Goal: Task Accomplishment & Management: Complete application form

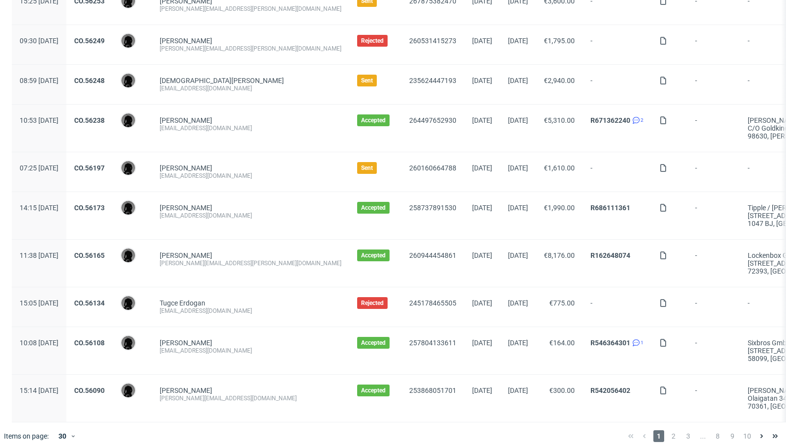
scroll to position [1023, 0]
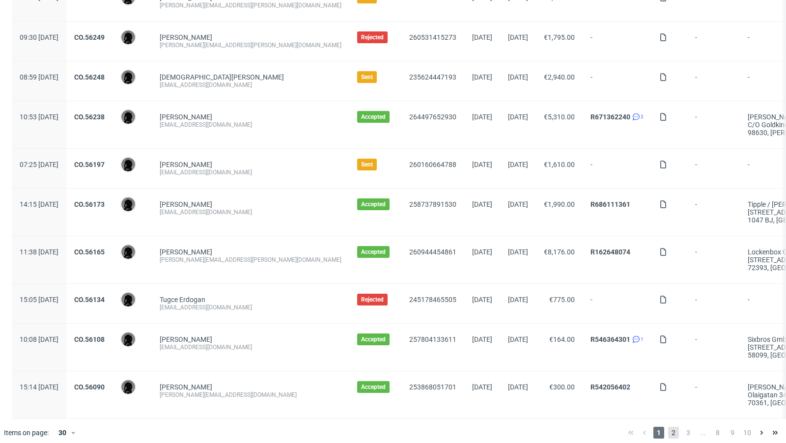
click at [668, 427] on span "2" at bounding box center [673, 433] width 11 height 12
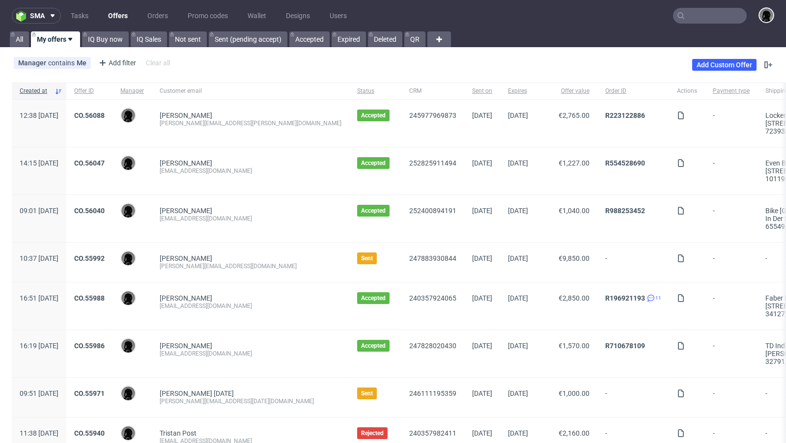
click at [117, 14] on link "Offers" at bounding box center [117, 16] width 31 height 16
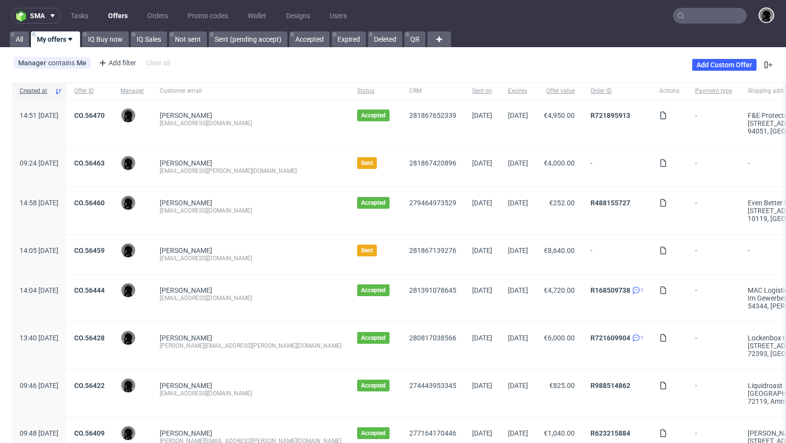
click at [691, 17] on input "text" at bounding box center [710, 16] width 74 height 16
paste input "felix@sweetspotkaffee.de"
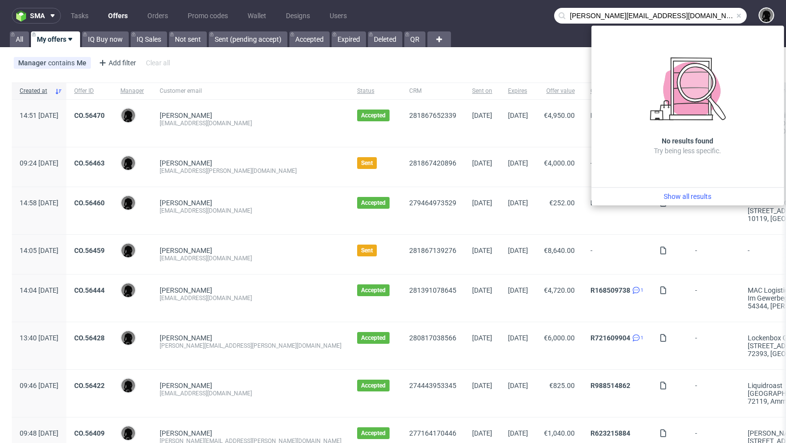
drag, startPoint x: 573, startPoint y: 15, endPoint x: 526, endPoint y: 14, distance: 46.7
click at [526, 14] on nav "sma Tasks Offers Orders Promo codes Wallet Designs Users felix@sweetspotkaffee.…" at bounding box center [393, 15] width 786 height 31
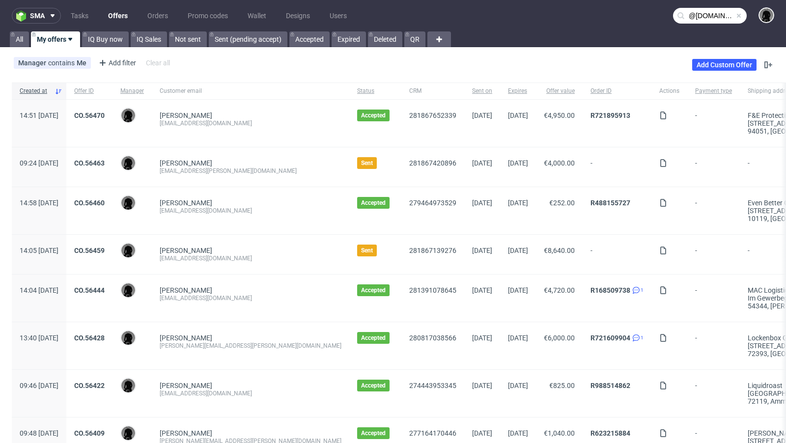
type input "@sweetspotkaffee.de"
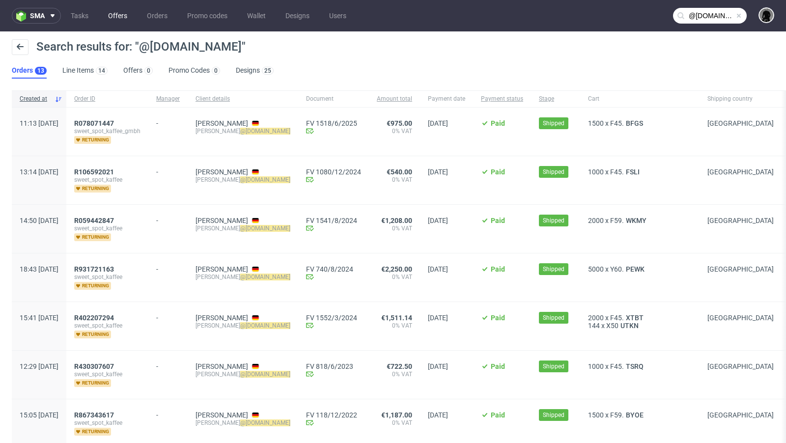
click at [110, 12] on link "Offers" at bounding box center [117, 16] width 31 height 16
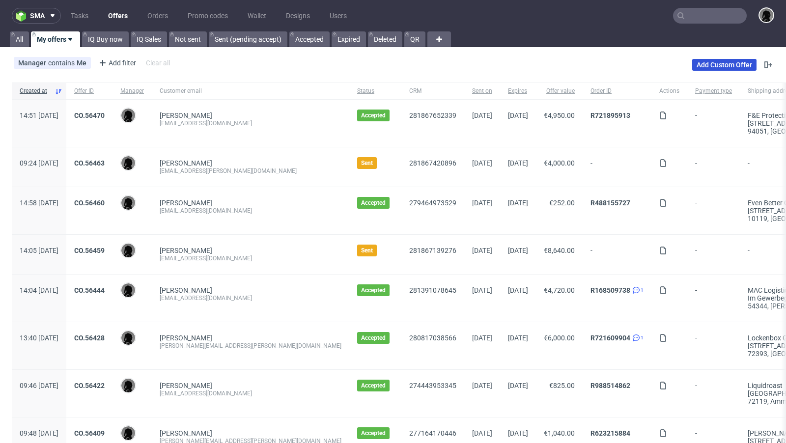
click at [704, 62] on link "Add Custom Offer" at bounding box center [724, 65] width 64 height 12
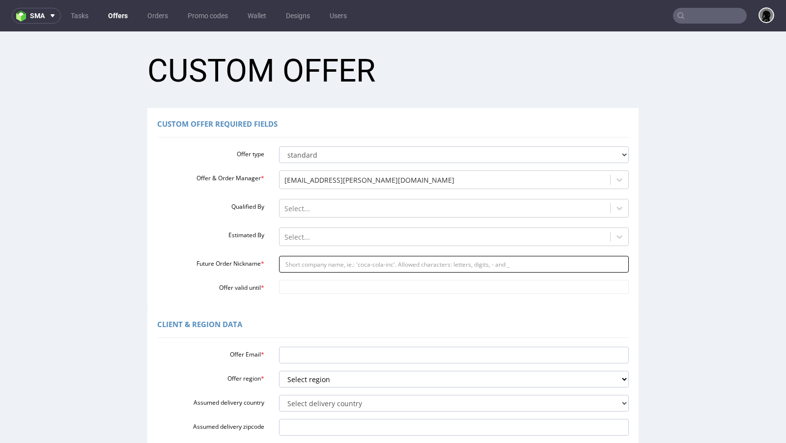
click at [313, 259] on input "Future Order Nickname *" at bounding box center [454, 264] width 350 height 17
paste input "felixsweetspotkaffeede"
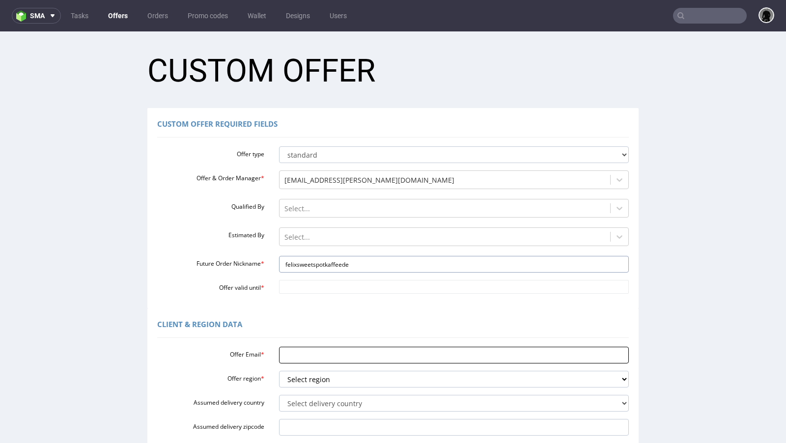
type input "felixsweetspotkaffeede"
click at [303, 353] on input "Offer Email *" at bounding box center [454, 355] width 350 height 17
paste input "[PERSON_NAME][EMAIL_ADDRESS][DOMAIN_NAME]"
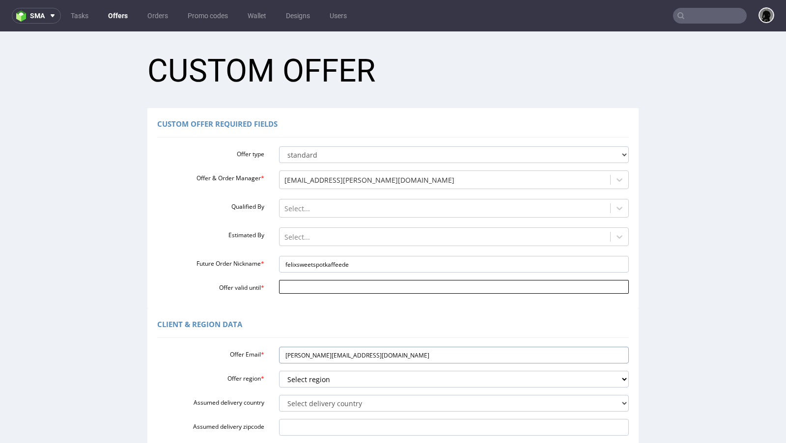
type input "[PERSON_NAME][EMAIL_ADDRESS][DOMAIN_NAME]"
click at [305, 291] on input "Offer valid until *" at bounding box center [454, 287] width 350 height 14
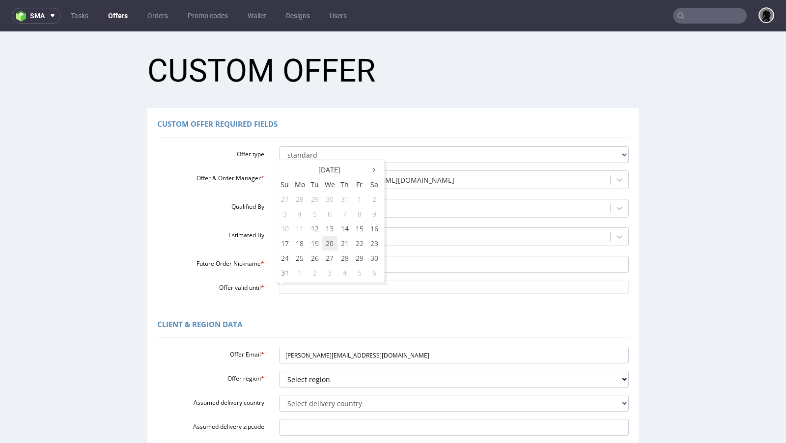
click at [330, 245] on td "20" at bounding box center [329, 243] width 15 height 15
type input "2025-08-20"
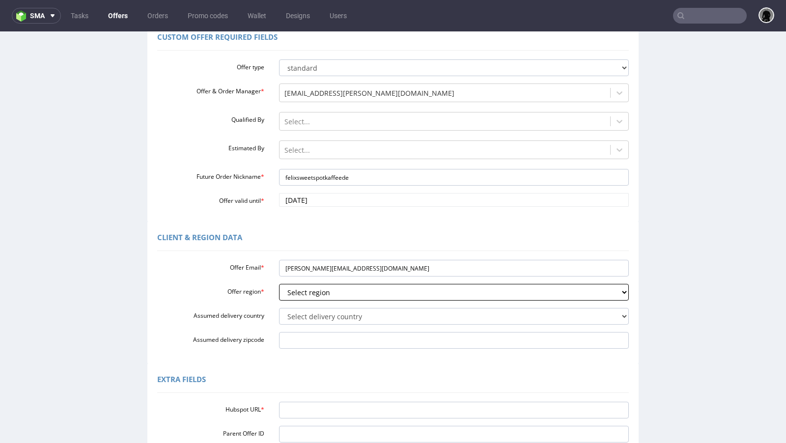
scroll to position [112, 0]
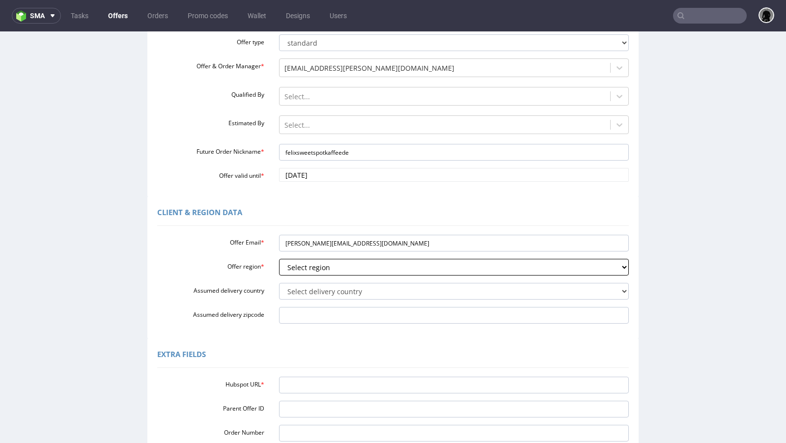
click at [321, 266] on select "Select region eu gb de pl fr it es" at bounding box center [454, 267] width 350 height 17
select select "de"
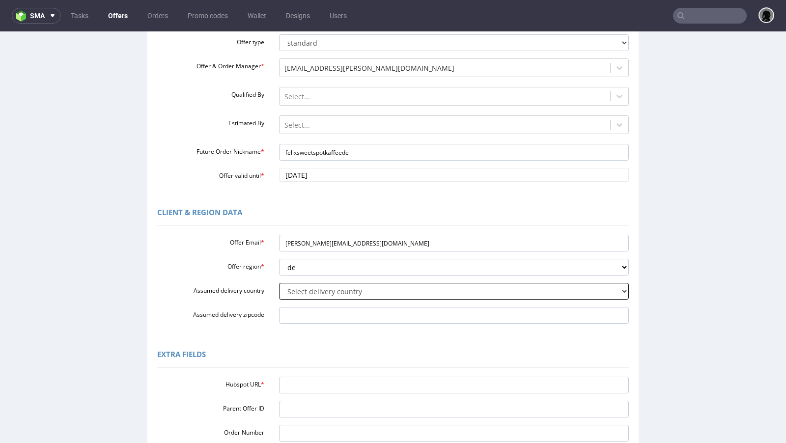
click at [319, 299] on select "Select delivery country Andorra Afghanistan Anguilla Albania Armenia Antarctica…" at bounding box center [454, 291] width 350 height 17
select select "57"
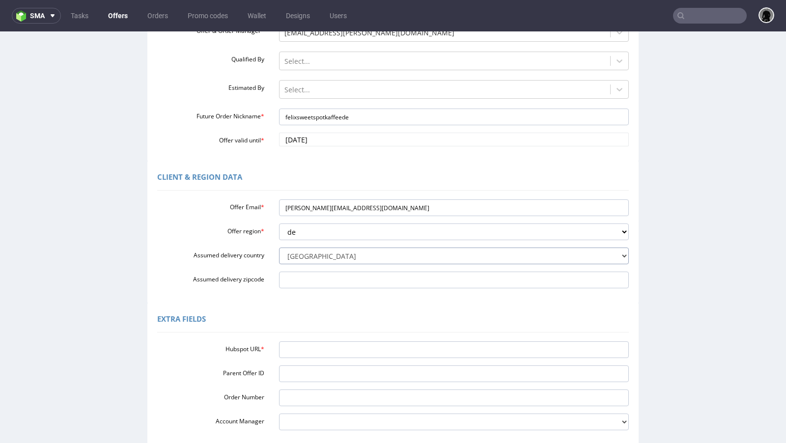
scroll to position [149, 0]
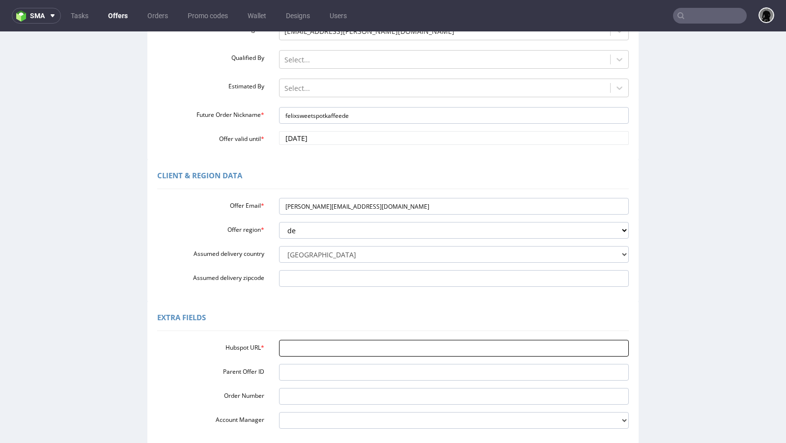
click at [313, 350] on input "Hubspot URL *" at bounding box center [454, 348] width 350 height 17
paste input "https://app-eu1.hubspot.com/contacts/25600958/record/0-3/285715049687/"
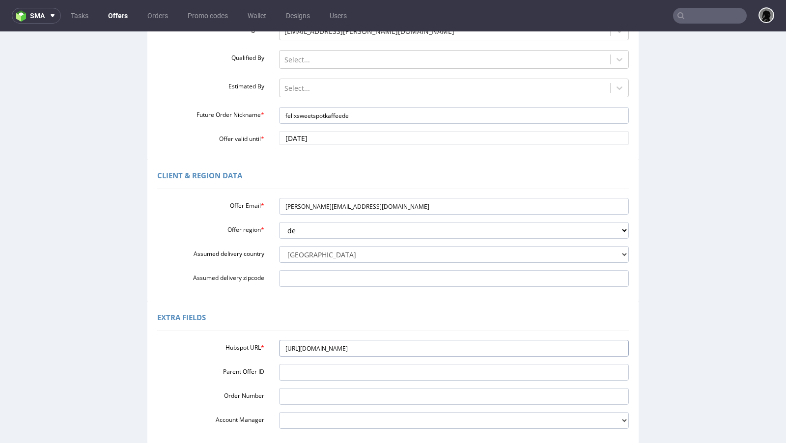
type input "https://app-eu1.hubspot.com/contacts/25600958/record/0-3/285715049687/"
click at [321, 326] on div "Extra Fields" at bounding box center [392, 319] width 471 height 24
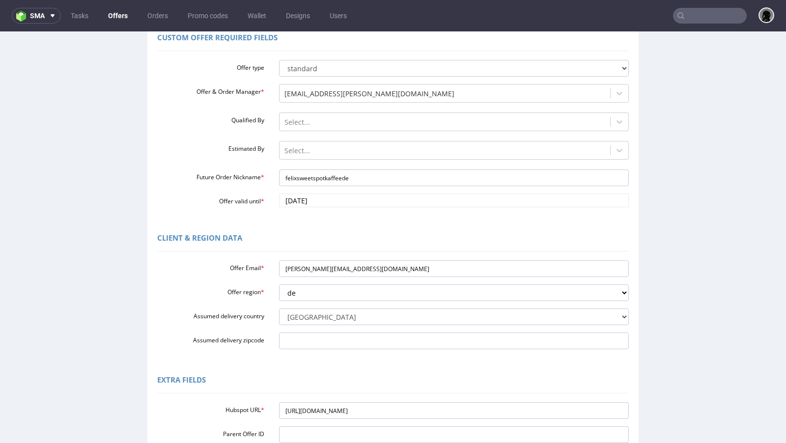
scroll to position [81, 0]
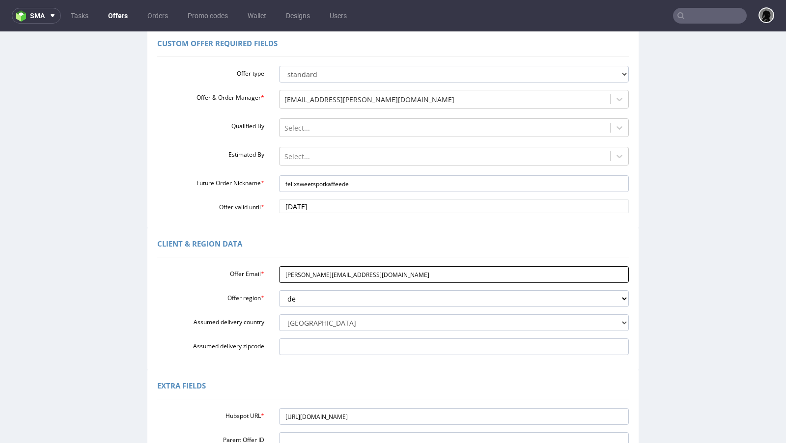
click at [312, 269] on input "[PERSON_NAME][EMAIL_ADDRESS][DOMAIN_NAME]" at bounding box center [454, 274] width 350 height 17
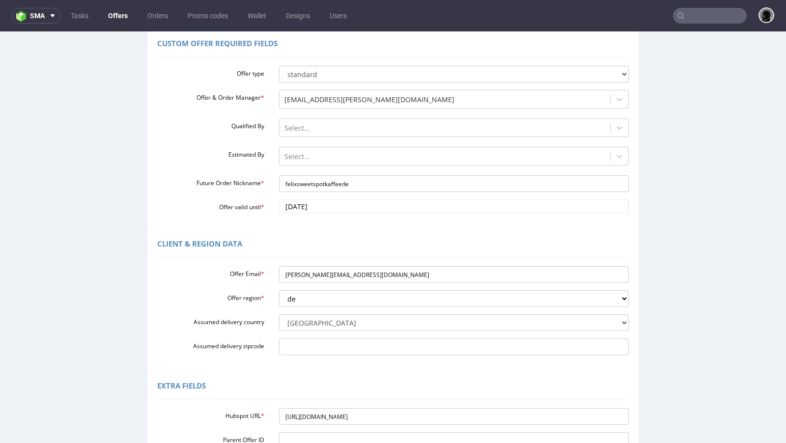
click at [383, 386] on div "Extra Fields" at bounding box center [392, 388] width 471 height 24
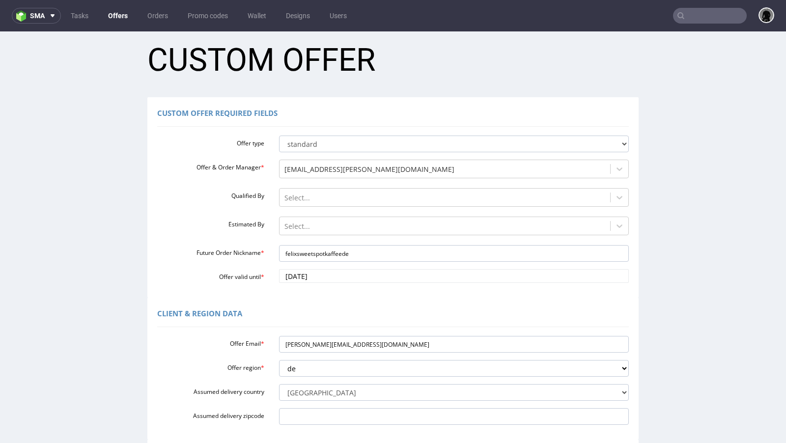
scroll to position [0, 0]
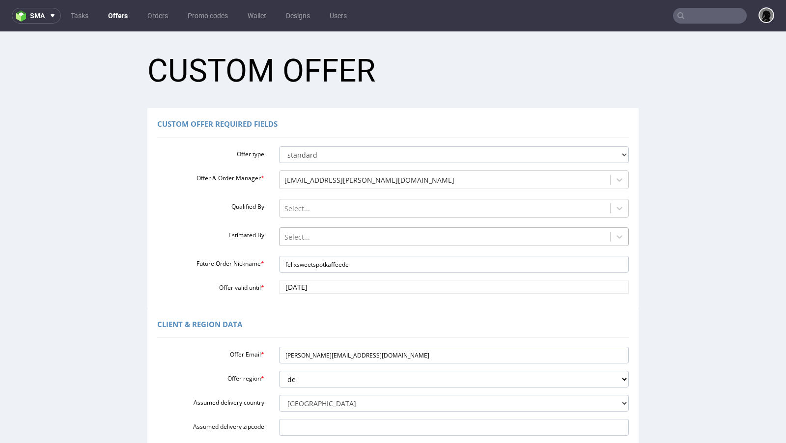
click at [295, 244] on div "Select..." at bounding box center [444, 237] width 331 height 16
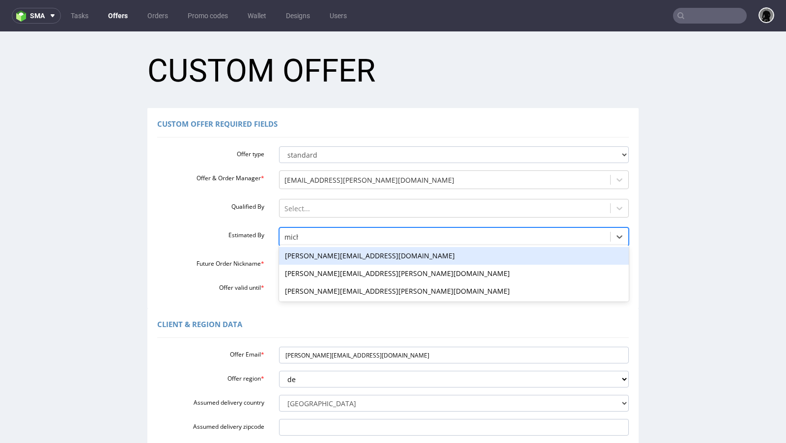
type input "micha"
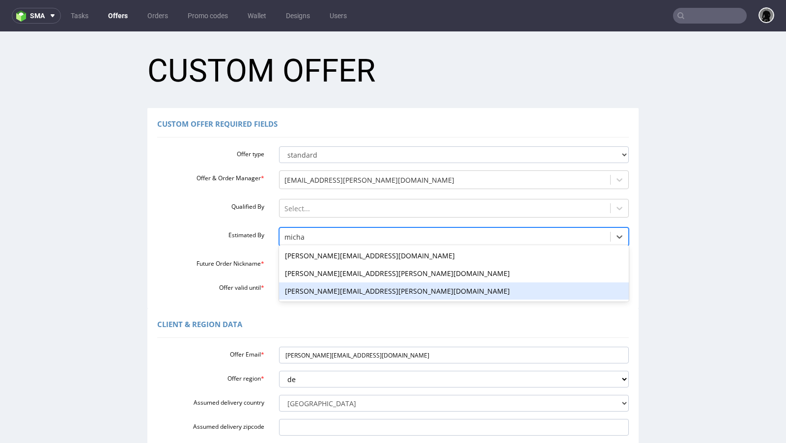
click at [299, 289] on div "michal.palasek@packhelp.com" at bounding box center [454, 291] width 350 height 18
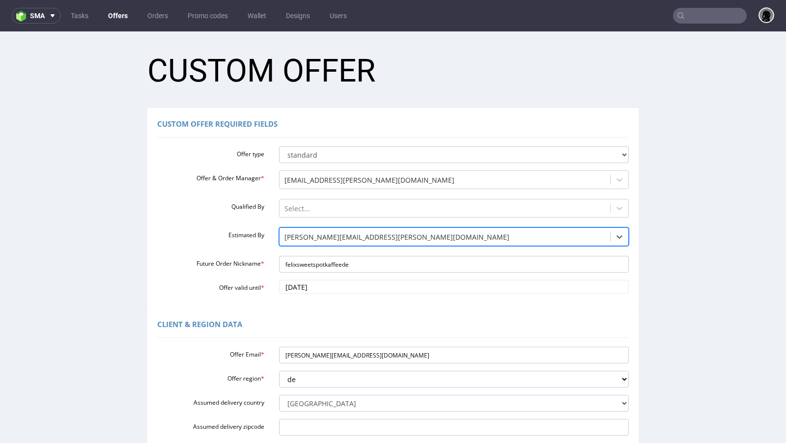
scroll to position [244, 0]
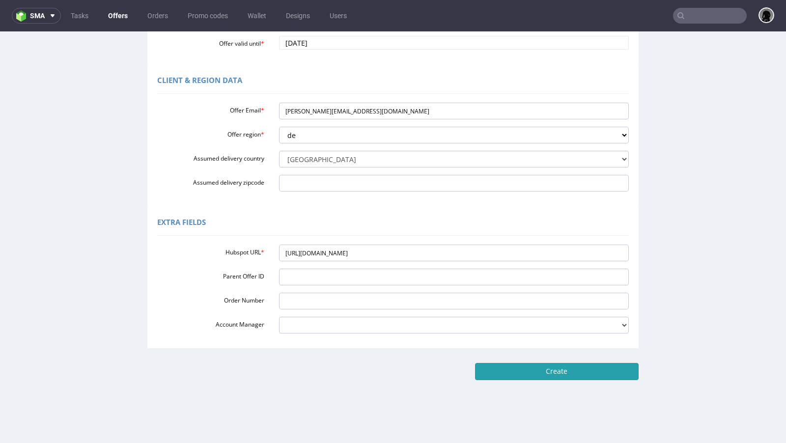
click at [500, 366] on input "Create" at bounding box center [557, 371] width 164 height 17
type input "Please wait..."
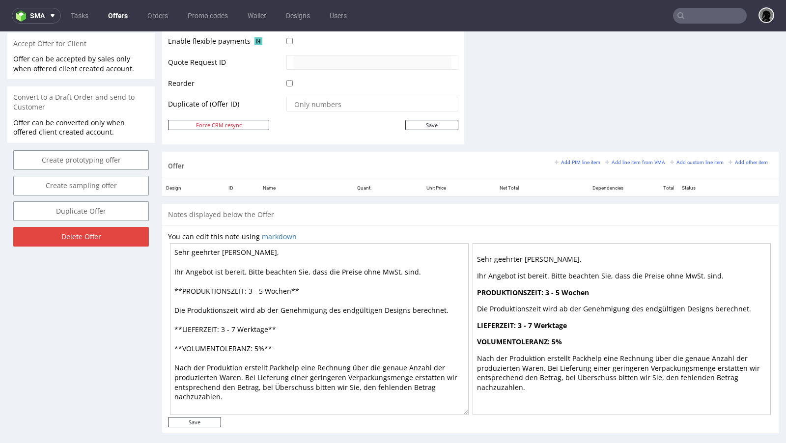
scroll to position [465, 0]
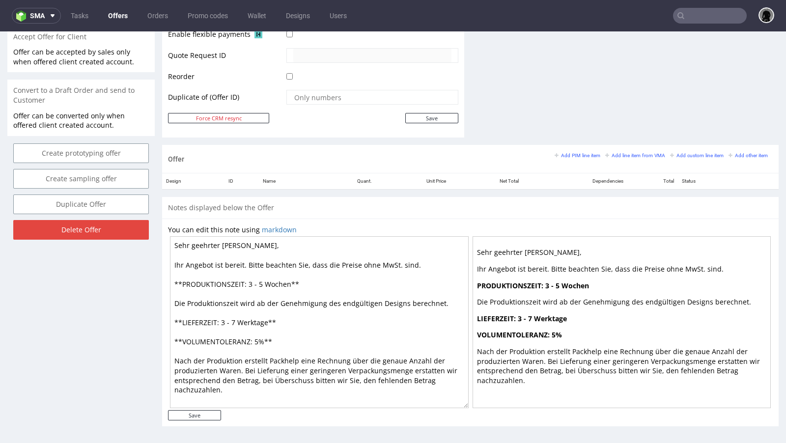
click at [625, 156] on div "Add PIM line item Add line item from VMA Add custom line item Add other item" at bounding box center [663, 155] width 218 height 9
click at [630, 153] on small "Add line item from VMA" at bounding box center [635, 155] width 60 height 5
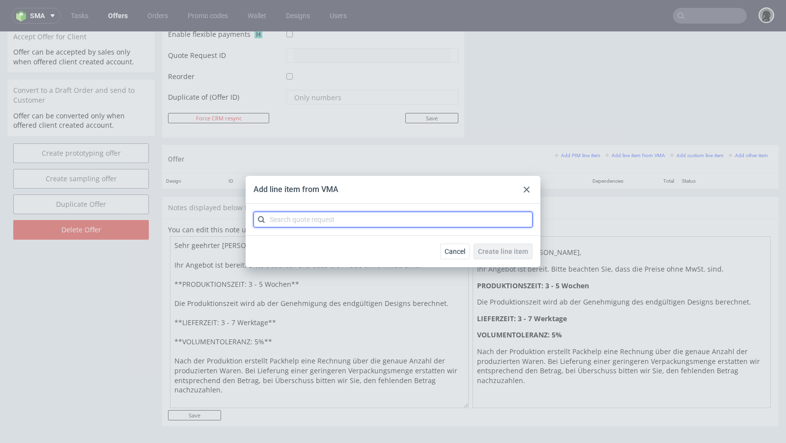
click at [304, 214] on input "text" at bounding box center [392, 220] width 279 height 16
paste input "CBAF"
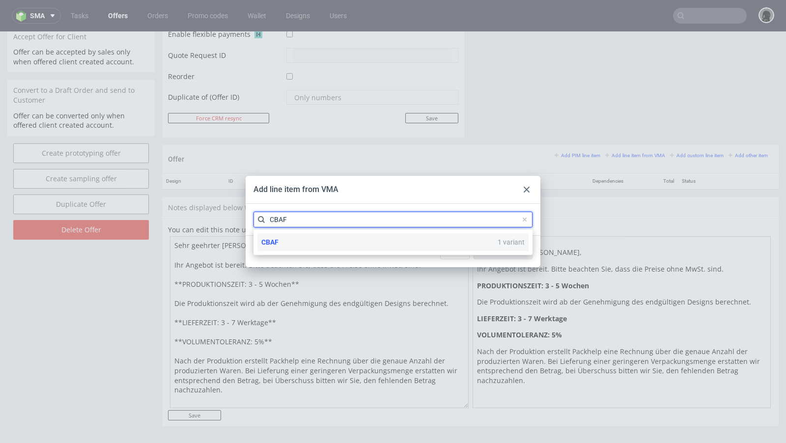
type input "CBAF"
click at [288, 242] on div "CBAF 1 variant" at bounding box center [392, 242] width 271 height 18
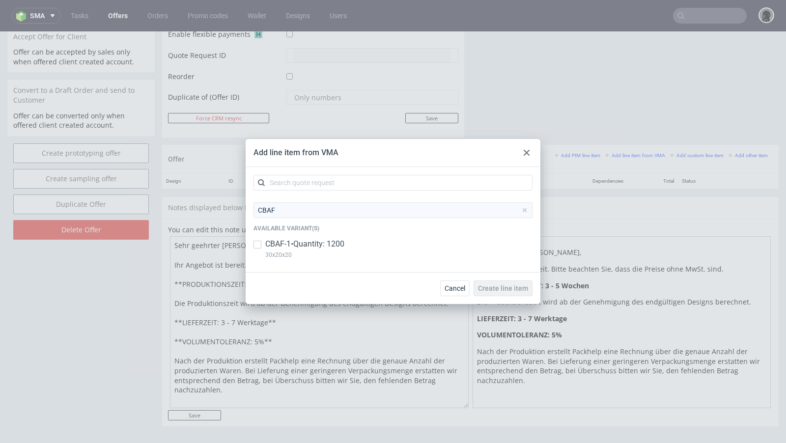
click at [277, 241] on p "CBAF-1 • Quantity: 1200" at bounding box center [304, 244] width 79 height 11
checkbox input "true"
click at [493, 292] on button "Create line item" at bounding box center [502, 288] width 59 height 16
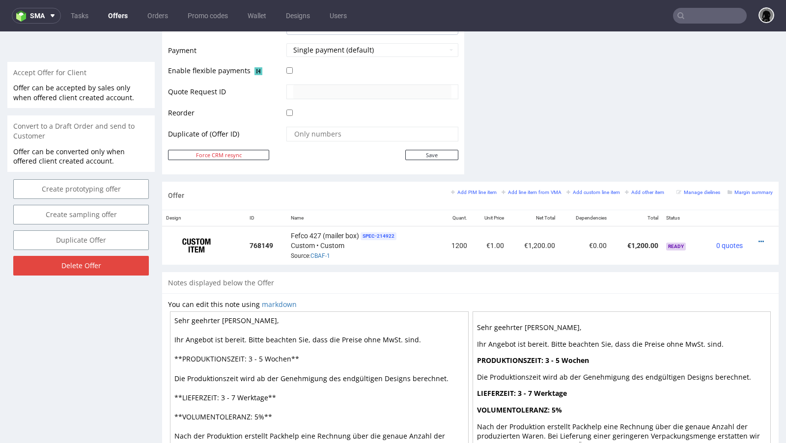
scroll to position [431, 0]
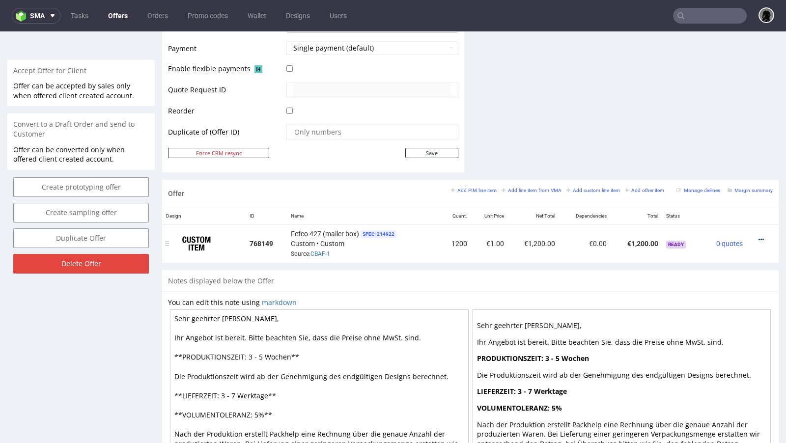
click at [758, 236] on icon at bounding box center [760, 239] width 5 height 7
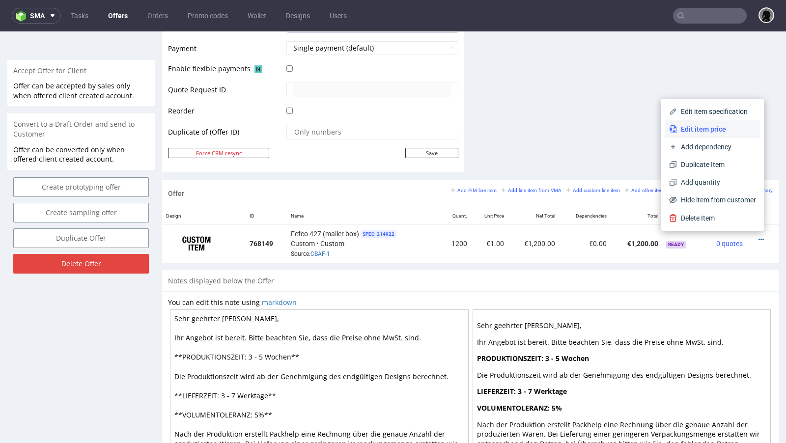
click at [705, 130] on span "Edit item price" at bounding box center [716, 129] width 79 height 10
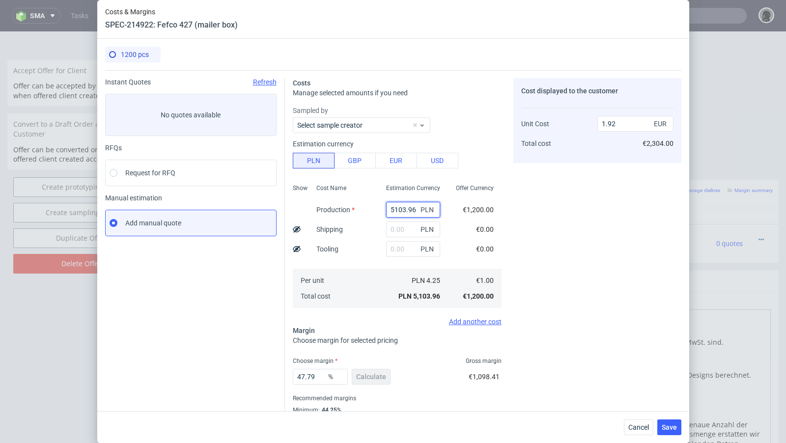
click at [404, 207] on input "5103.96" at bounding box center [413, 210] width 54 height 16
paste input "6146.00"
type input "6146"
type input "2.31"
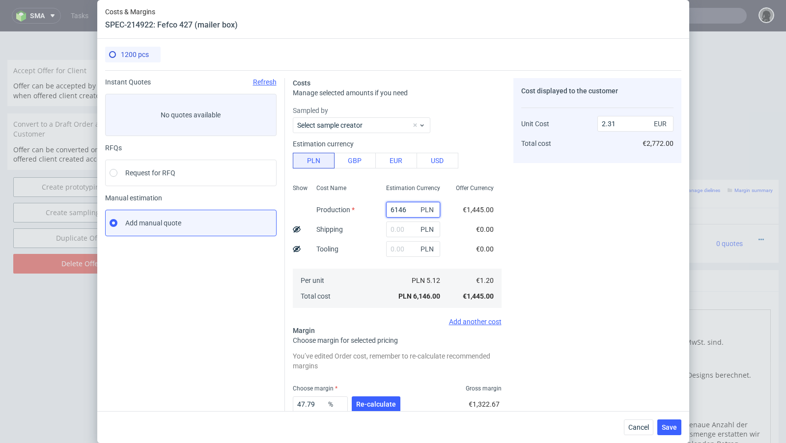
type input "6146"
click at [398, 226] on input "text" at bounding box center [413, 229] width 54 height 16
paste input "765"
type input "765"
type input "2.59"
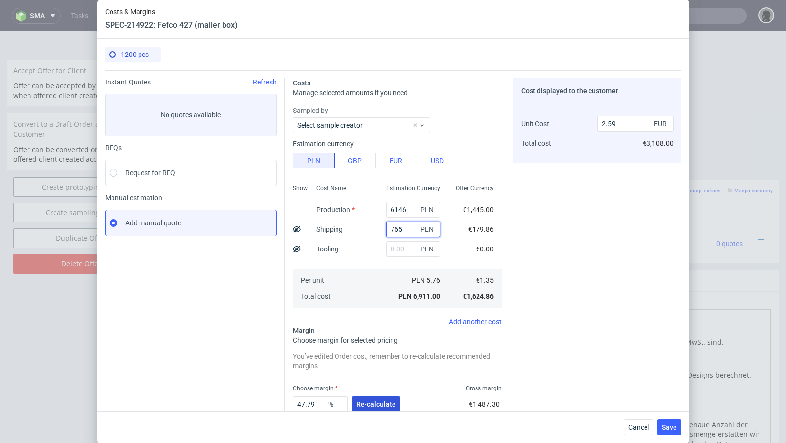
type input "765"
click at [371, 410] on button "Re-calculate" at bounding box center [376, 404] width 49 height 16
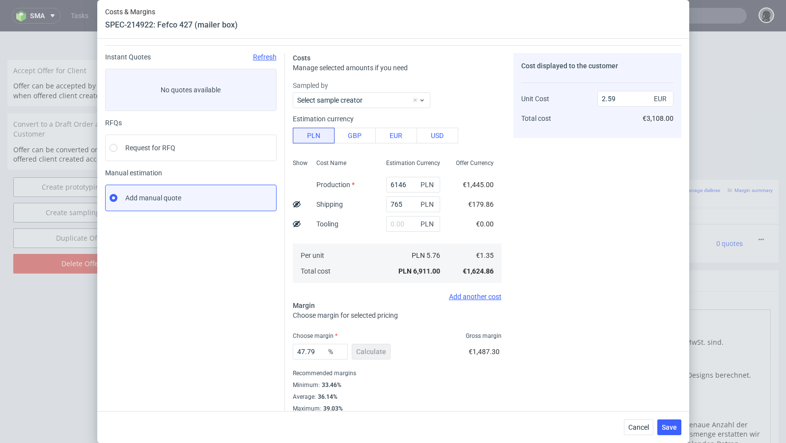
scroll to position [33, 0]
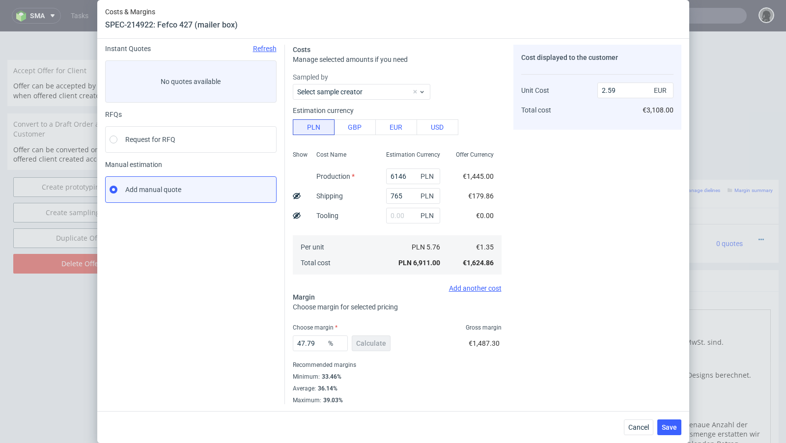
click at [300, 195] on use at bounding box center [297, 196] width 8 height 6
type input "2.44"
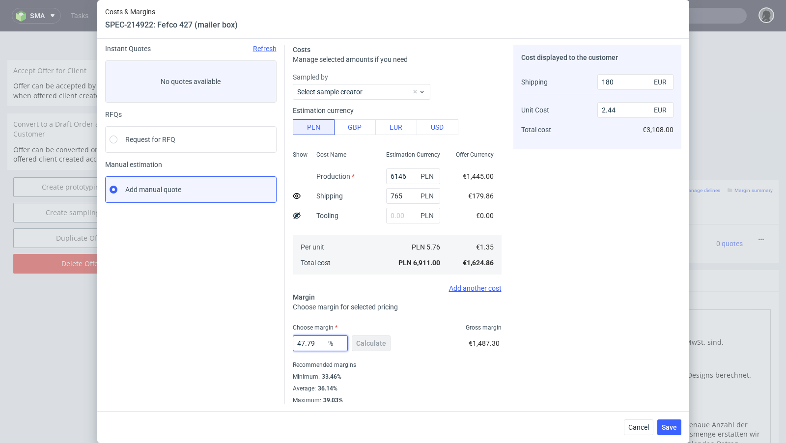
drag, startPoint x: 320, startPoint y: 345, endPoint x: 257, endPoint y: 333, distance: 64.4
click at [257, 333] on div "Instant Quotes Refresh No quotes available RFQs Request for RFQ Manual estimati…" at bounding box center [393, 220] width 576 height 367
type input "36"
type input "1.97"
type input "36.4"
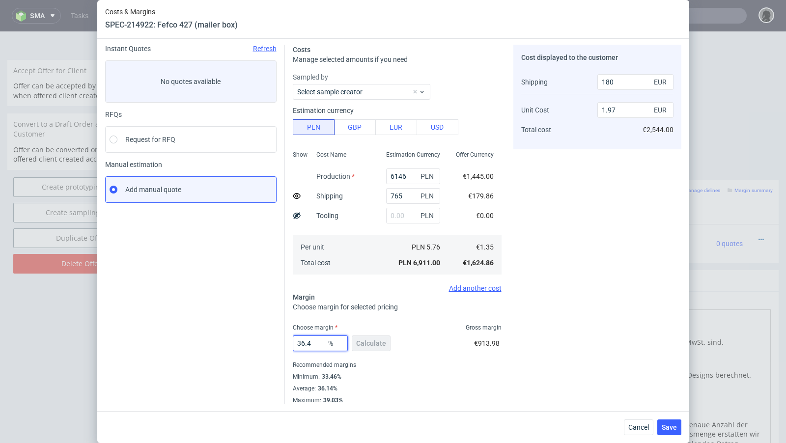
type input "1.98"
type input "36"
type input "1.97"
type input "35.5"
type input "1.95"
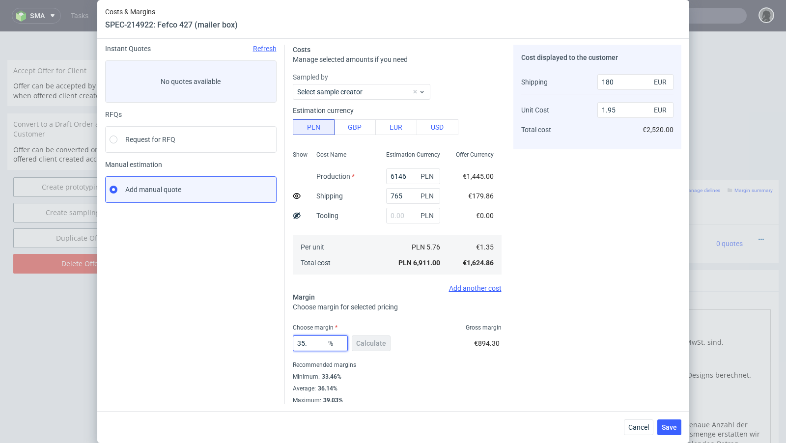
type input "35.2"
type input "1.94"
type input "35"
type input "1.93"
type input "35.2"
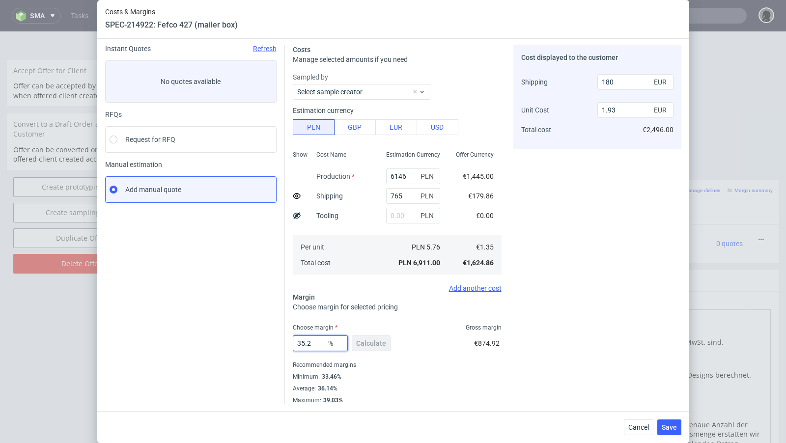
type input "1.94"
type input "35.9"
type input "1.96"
type input "35.99"
type input "1.97"
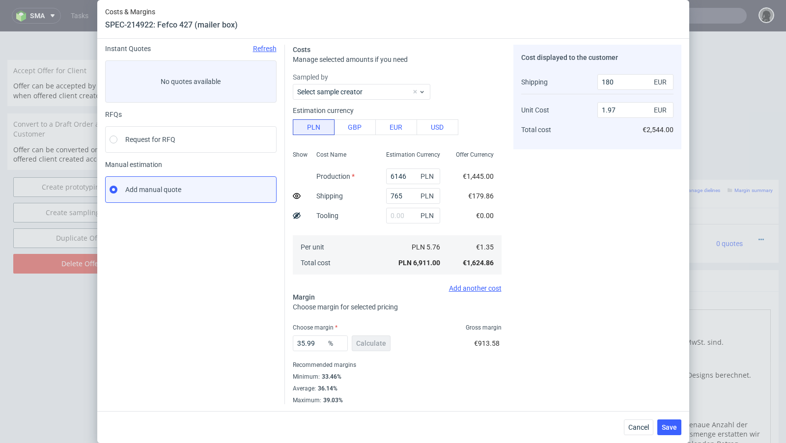
click at [428, 341] on div "35.99 % Calculate €913.58" at bounding box center [397, 346] width 209 height 28
drag, startPoint x: 319, startPoint y: 342, endPoint x: 276, endPoint y: 341, distance: 42.3
click at [276, 341] on div "Instant Quotes Refresh No quotes available RFQs Request for RFQ Manual estimati…" at bounding box center [393, 220] width 576 height 367
type input "36.4"
type input "1.98"
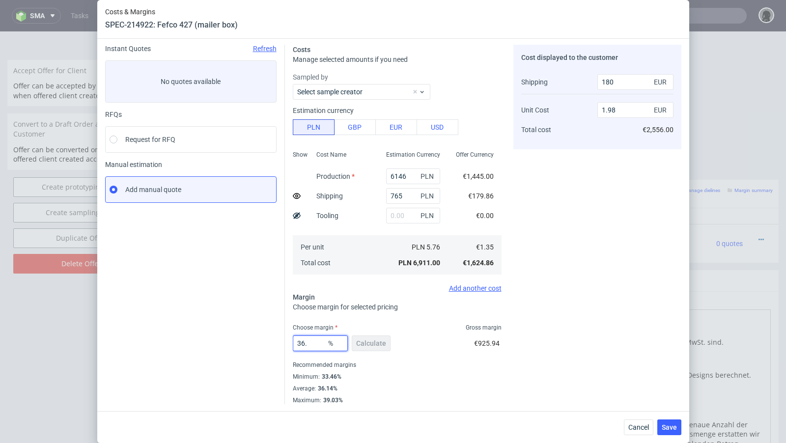
type input "36.2"
type input "1.97"
type input "36.3"
type input "1.98"
type input "36.2"
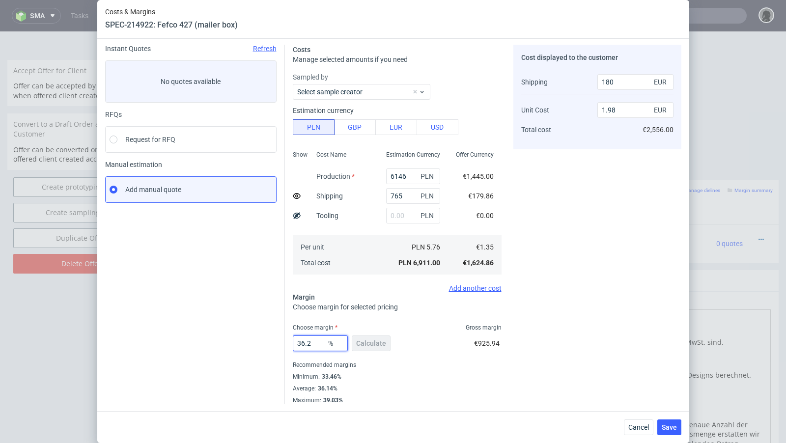
type input "1.97"
type input "36.28"
type input "1.98"
type input "36.27"
type input "1.97"
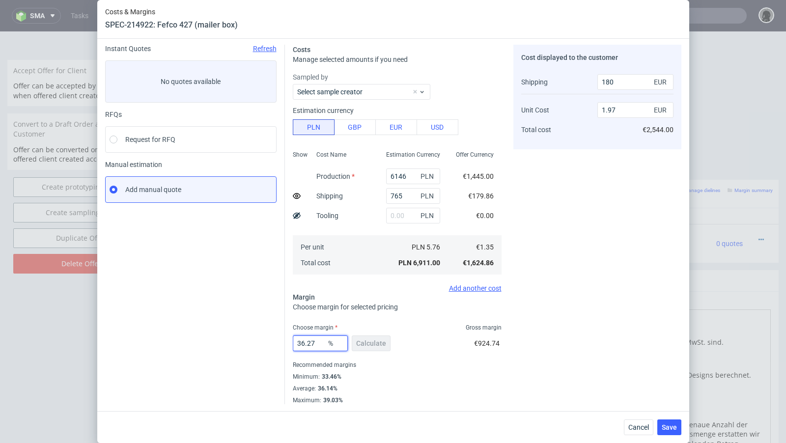
type input "36.27"
click at [404, 349] on div "36.27 % Calculate €924.74" at bounding box center [397, 346] width 209 height 28
click at [671, 423] on button "Save" at bounding box center [669, 427] width 24 height 16
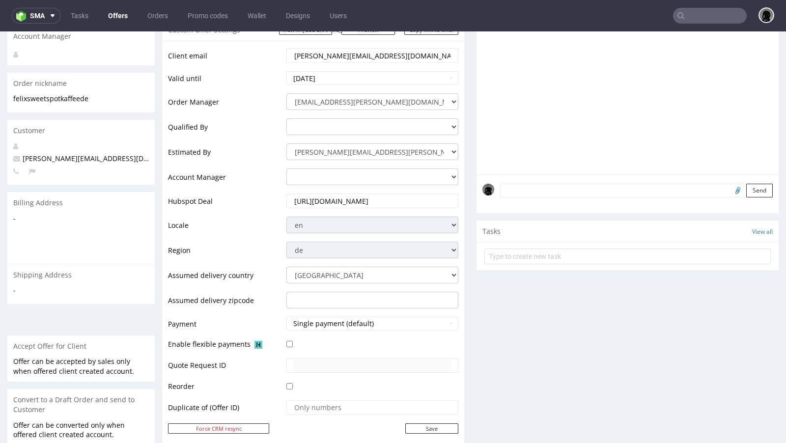
scroll to position [116, 0]
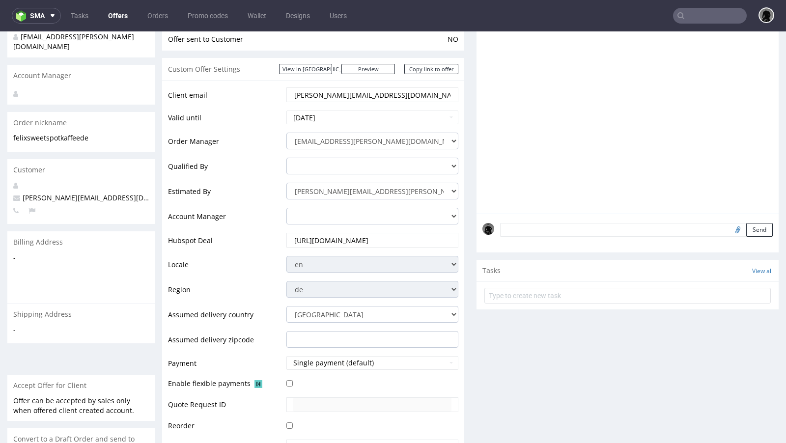
click at [43, 193] on span "[PERSON_NAME][EMAIL_ADDRESS][DOMAIN_NAME]" at bounding box center [102, 197] width 179 height 9
copy span "[PERSON_NAME][EMAIL_ADDRESS][DOMAIN_NAME]"
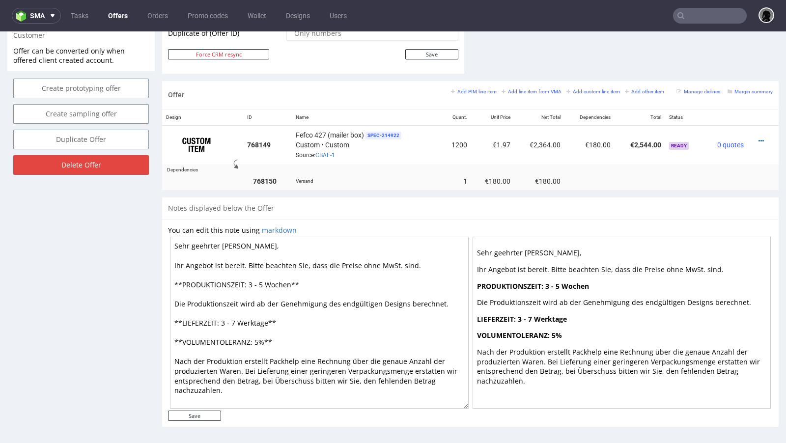
scroll to position [2, 0]
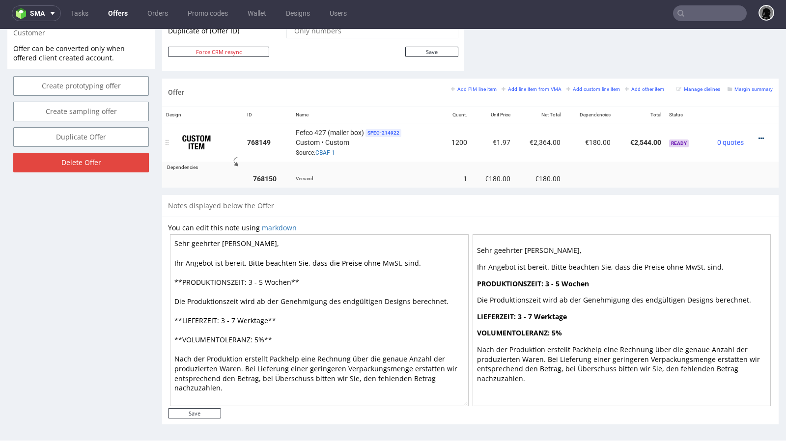
click at [758, 135] on icon at bounding box center [760, 138] width 5 height 7
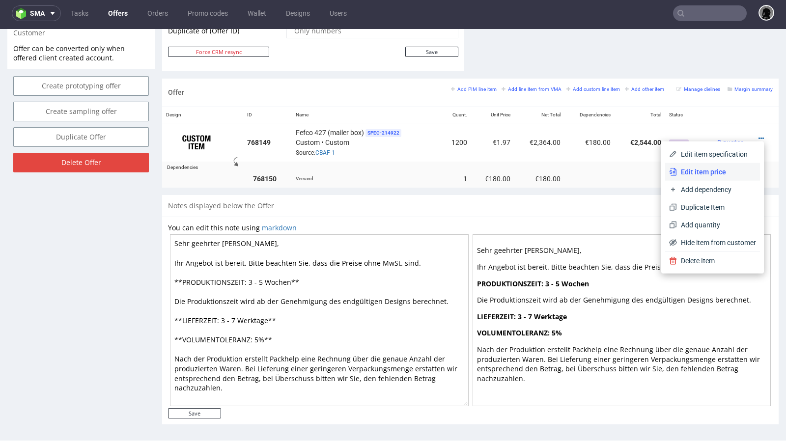
click at [703, 169] on span "Edit item price" at bounding box center [716, 172] width 79 height 10
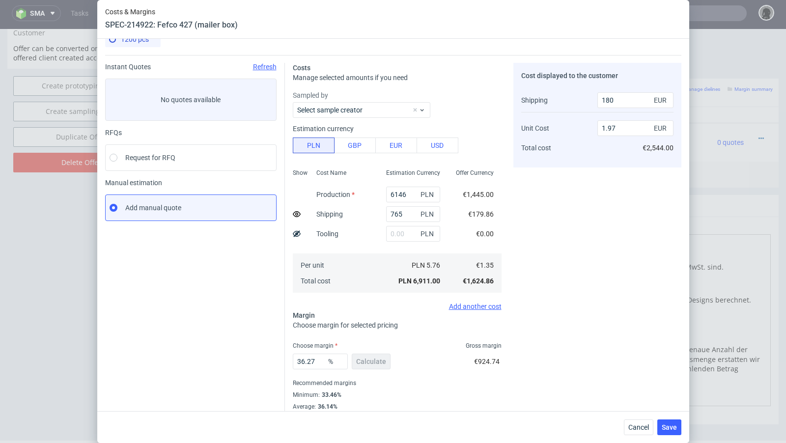
scroll to position [33, 0]
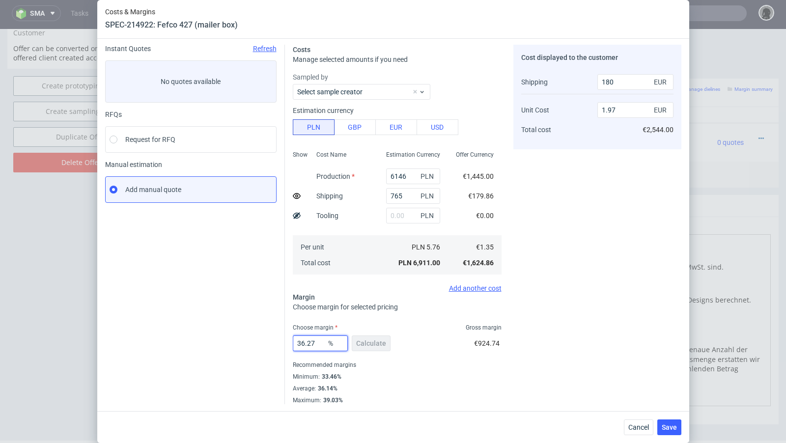
drag, startPoint x: 320, startPoint y: 345, endPoint x: 301, endPoint y: 341, distance: 19.1
click at [301, 341] on input "36.27" at bounding box center [320, 343] width 55 height 16
type input "34"
type input "1.9"
type input "34.4"
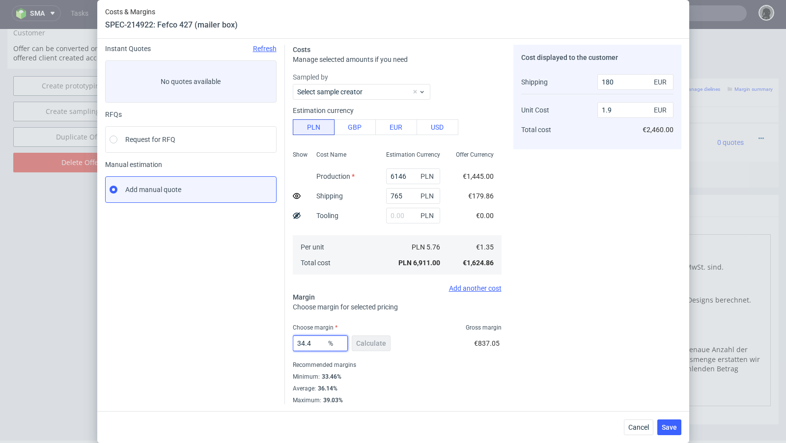
type input "1.91"
type input "34"
type input "1.9"
type input "34.3"
type input "1.91"
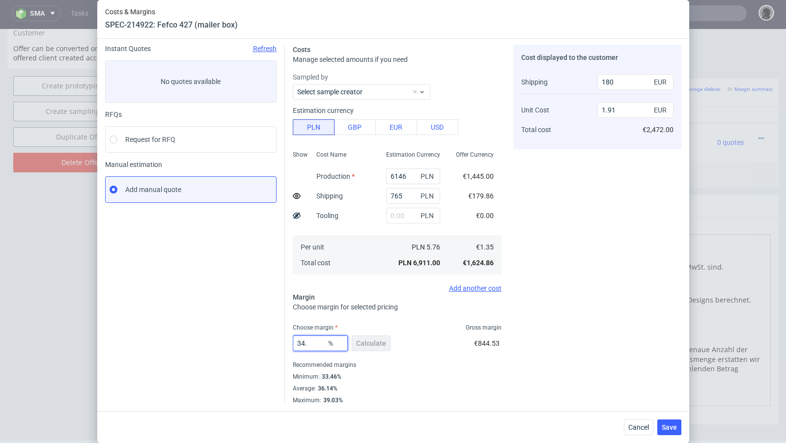
type input "34.1"
type input "1.9"
type input "34.14"
type input "1.91"
type input "34.1"
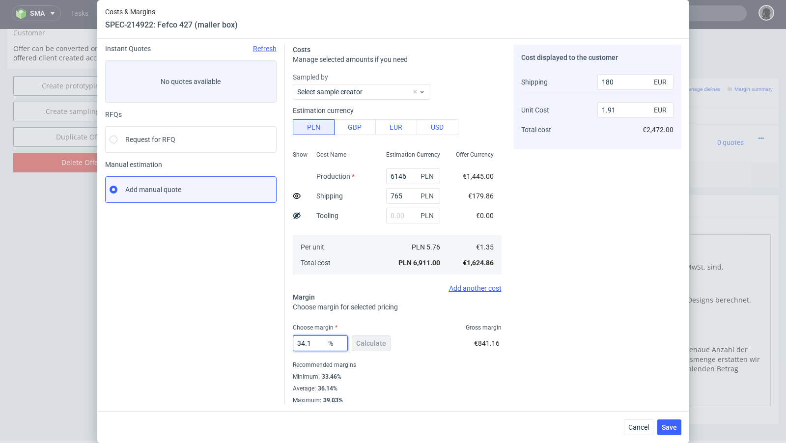
type input "1.9"
type input "34.1"
click at [240, 322] on div "Instant Quotes Refresh No quotes available RFQs Request for RFQ Manual estimati…" at bounding box center [195, 224] width 180 height 359
click at [672, 422] on button "Save" at bounding box center [669, 427] width 24 height 16
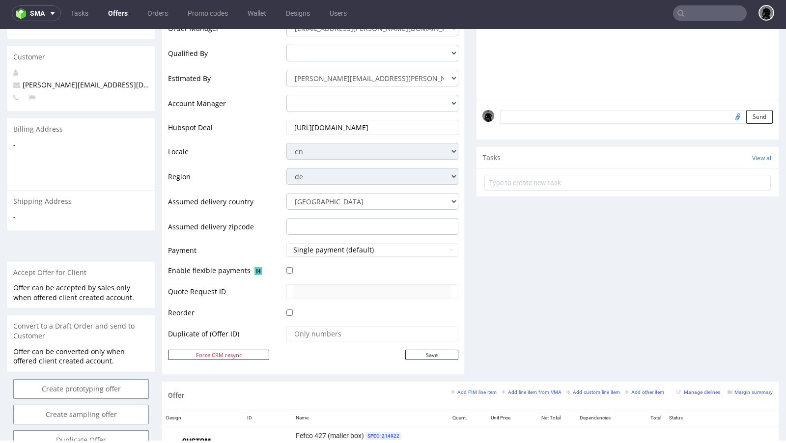
scroll to position [0, 0]
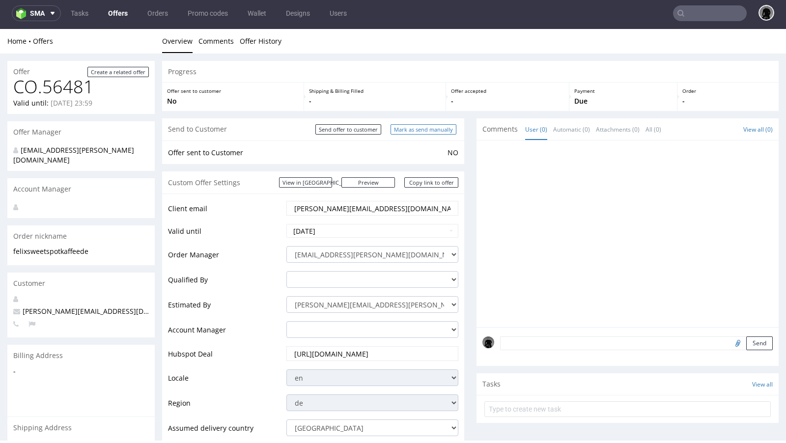
click at [393, 131] on input "Mark as send manually" at bounding box center [423, 129] width 66 height 10
type input "In progress..."
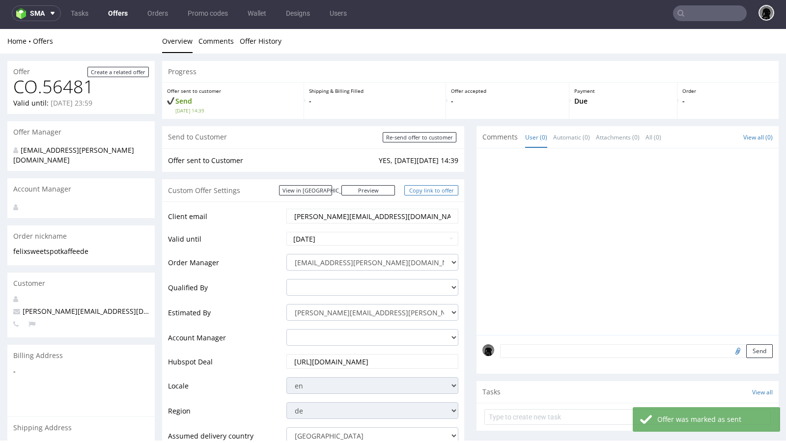
click at [421, 194] on link "Copy link to offer" at bounding box center [431, 190] width 54 height 10
click at [422, 190] on link "Copy link to offer" at bounding box center [431, 190] width 54 height 10
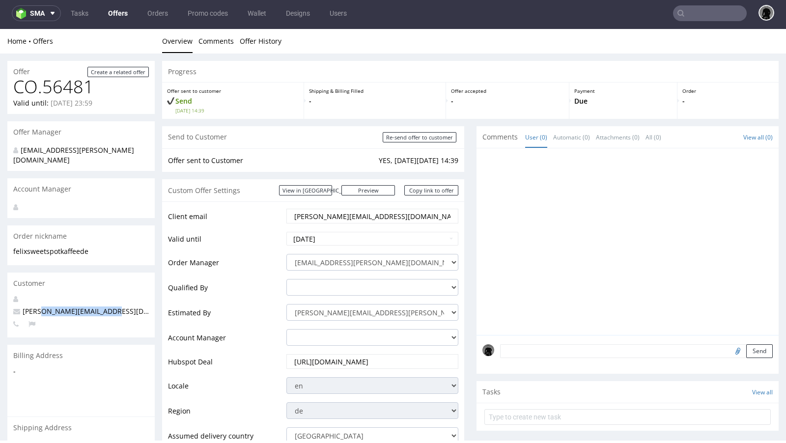
drag, startPoint x: 107, startPoint y: 303, endPoint x: 37, endPoint y: 301, distance: 69.3
click at [37, 306] on p "felix@sweetspotkaffee.de" at bounding box center [81, 311] width 136 height 10
copy span "@sweetspotkaffee.de"
click at [699, 12] on input "text" at bounding box center [710, 13] width 74 height 16
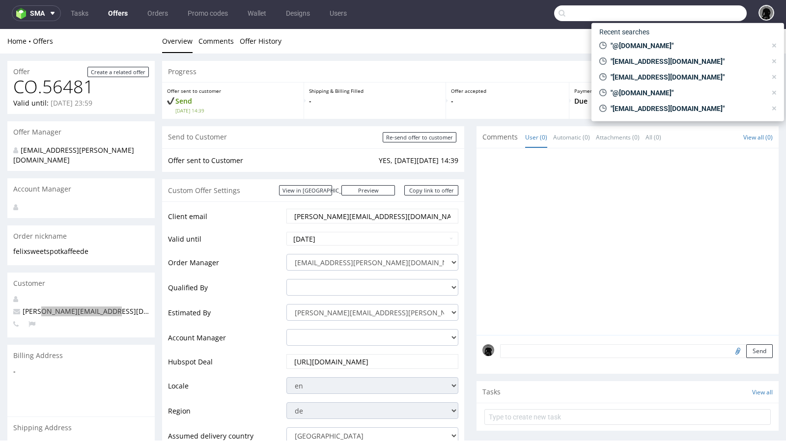
paste input "@sweetspotkaffee.de"
type input "@sweetspotkaffee.de"
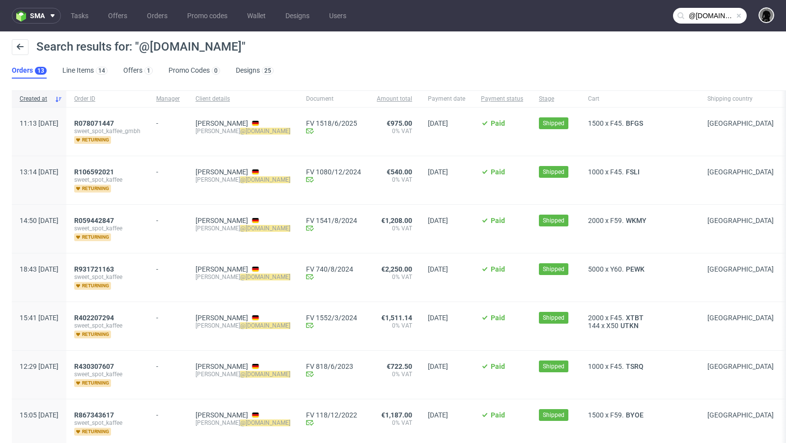
drag, startPoint x: 307, startPoint y: 130, endPoint x: 221, endPoint y: 131, distance: 86.9
click at [221, 131] on div "Markus Pyttel markus @sweetspotkaffee.de" at bounding box center [243, 132] width 111 height 48
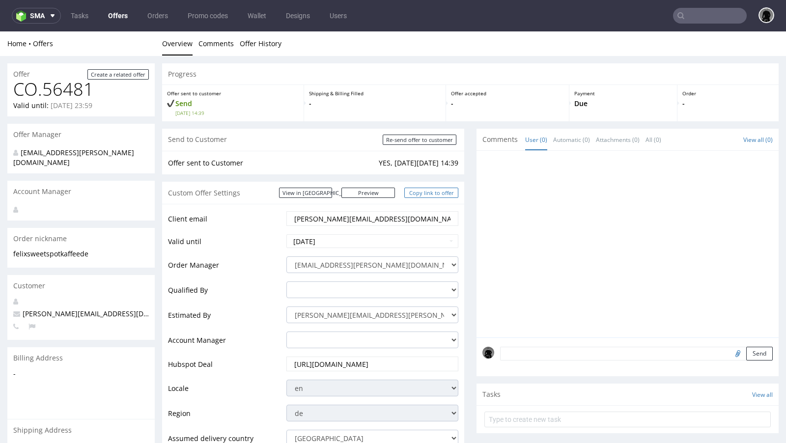
click at [434, 192] on link "Copy link to offer" at bounding box center [431, 193] width 54 height 10
click at [121, 18] on link "Offers" at bounding box center [117, 16] width 31 height 16
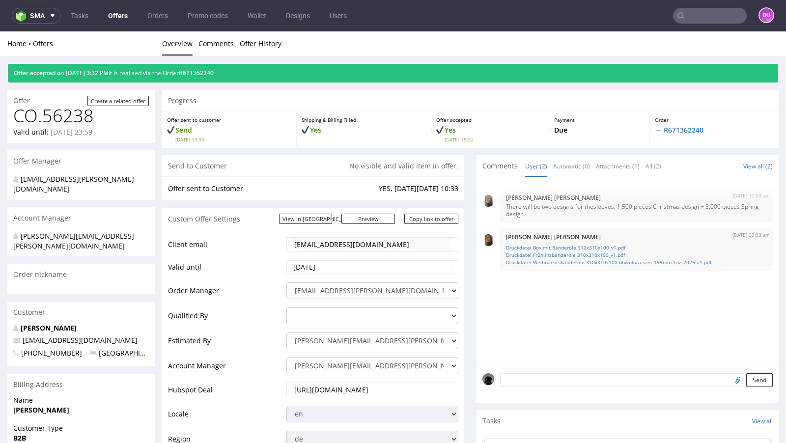
click at [376, 33] on div "Home Offers Overview Comments Offer History" at bounding box center [393, 43] width 786 height 25
click at [369, 39] on ul "Overview Comments Offer History" at bounding box center [470, 44] width 616 height 10
click at [358, 39] on ul "Overview Comments Offer History" at bounding box center [470, 44] width 616 height 10
click at [367, 48] on div "Home Offers Overview Comments Offer History" at bounding box center [393, 43] width 786 height 25
click at [379, 41] on ul "Overview Comments Offer History" at bounding box center [470, 44] width 616 height 10
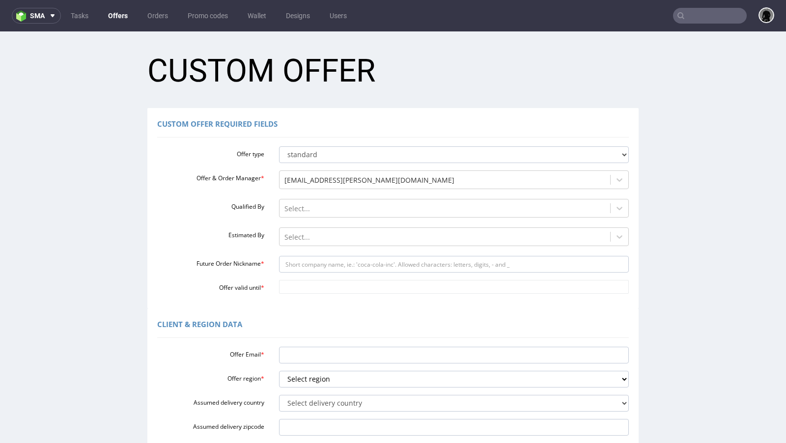
click at [124, 9] on link "Offers" at bounding box center [117, 16] width 31 height 16
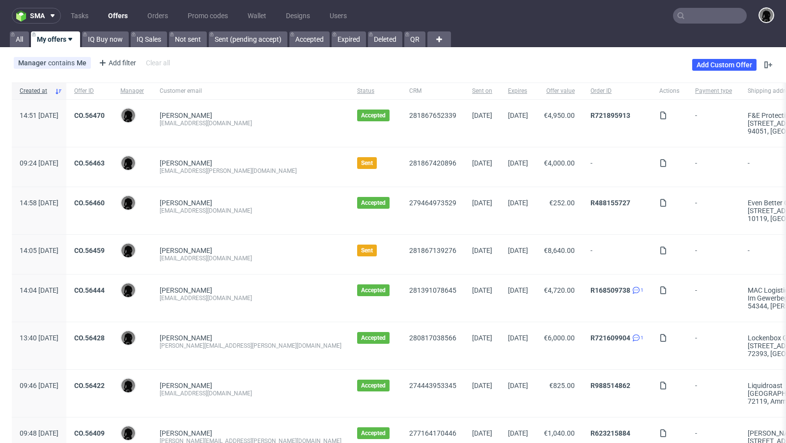
click at [680, 17] on input "text" at bounding box center [710, 16] width 74 height 16
paste input "https://app-eu1.hubspot.com/contacts/25600958/record/0-3/285715049687/"
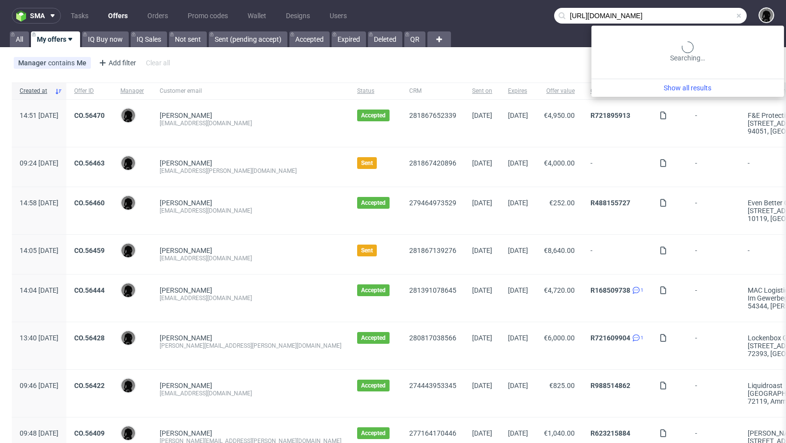
scroll to position [0, 65]
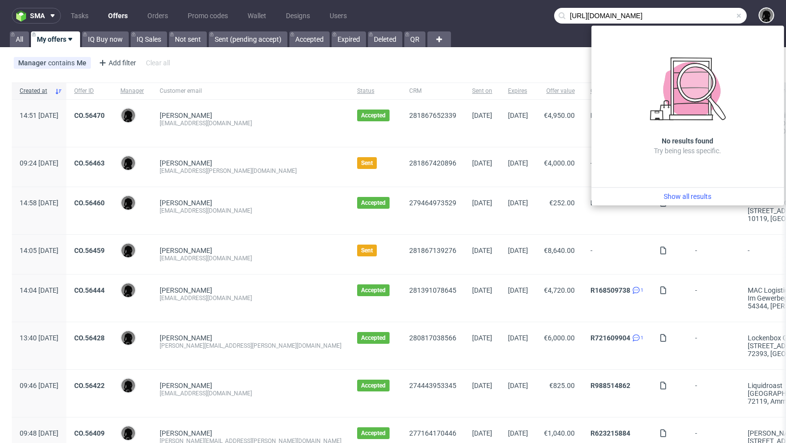
type input "https://app-eu1.hubspot.com/contacts/25600958/record/0-3/285715049687/"
click at [735, 15] on span at bounding box center [739, 16] width 8 height 8
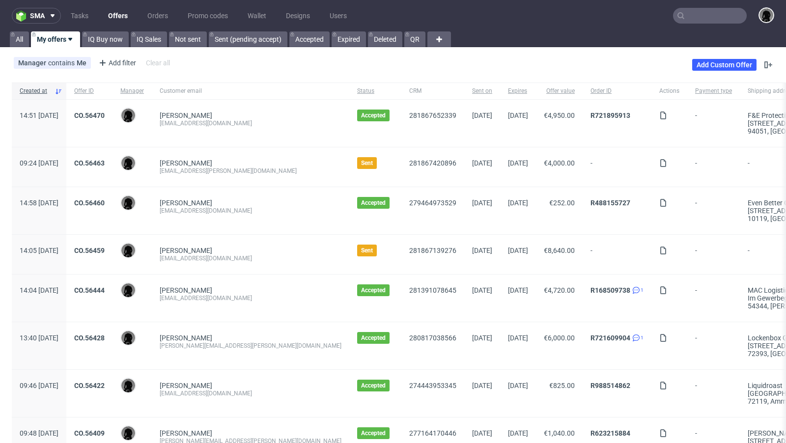
click at [692, 15] on input "text" at bounding box center [710, 16] width 74 height 16
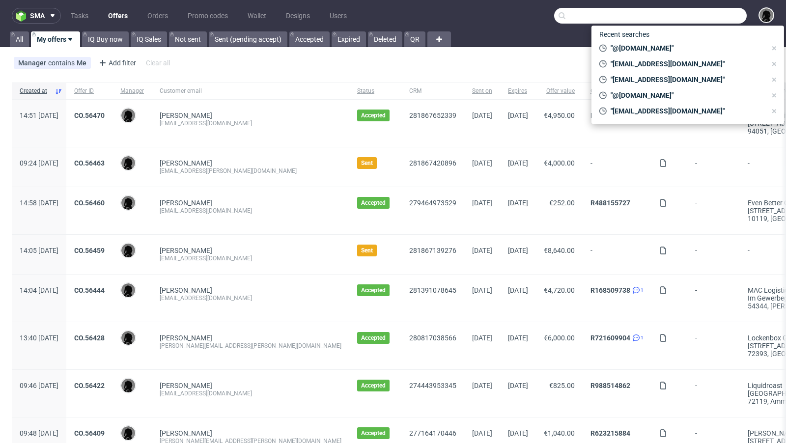
paste input "[PERSON_NAME][EMAIL_ADDRESS][DOMAIN_NAME]"
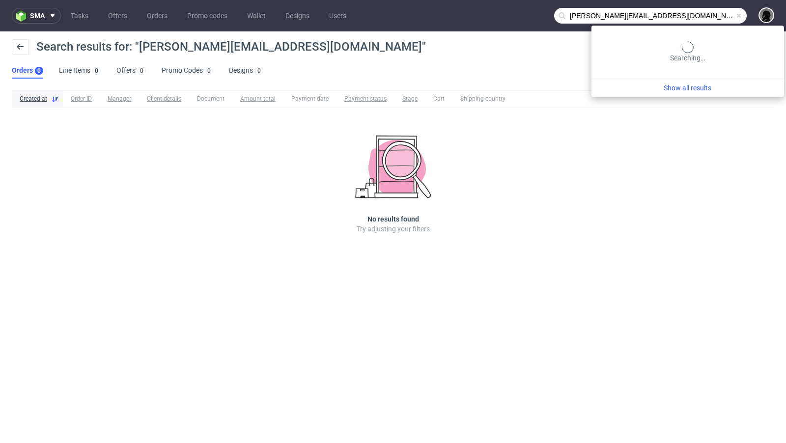
click at [688, 20] on input "[PERSON_NAME][EMAIL_ADDRESS][DOMAIN_NAME]" at bounding box center [650, 16] width 193 height 16
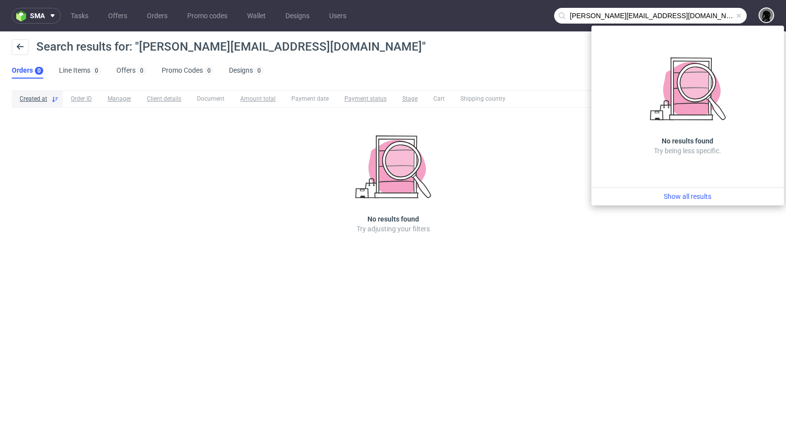
drag, startPoint x: 583, startPoint y: 16, endPoint x: 527, endPoint y: 15, distance: 56.0
click at [527, 15] on nav "sma Tasks Offers Orders Promo codes Wallet Designs Users [PERSON_NAME][EMAIL_AD…" at bounding box center [393, 15] width 786 height 31
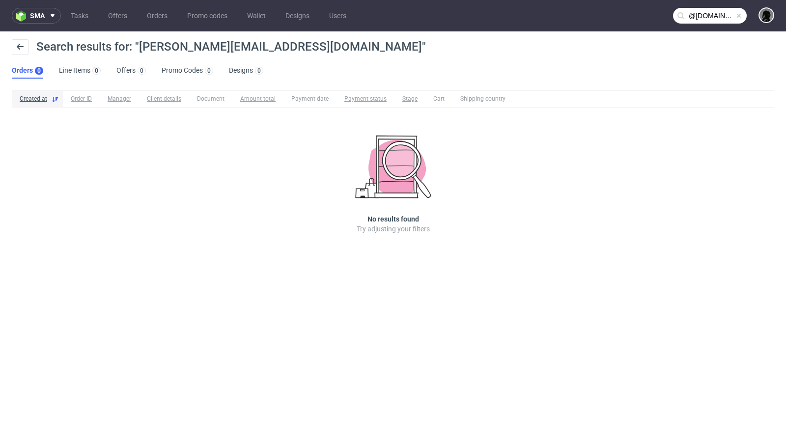
type input "@sweetspotkaffee.de"
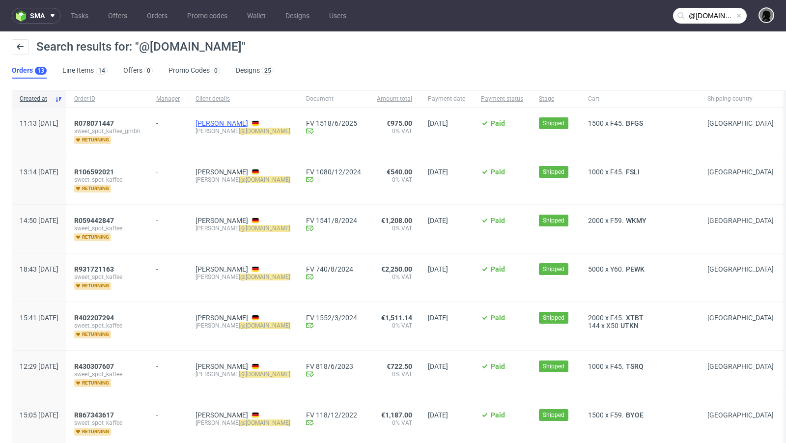
click at [248, 125] on link "Markus Pyttel" at bounding box center [221, 123] width 53 height 8
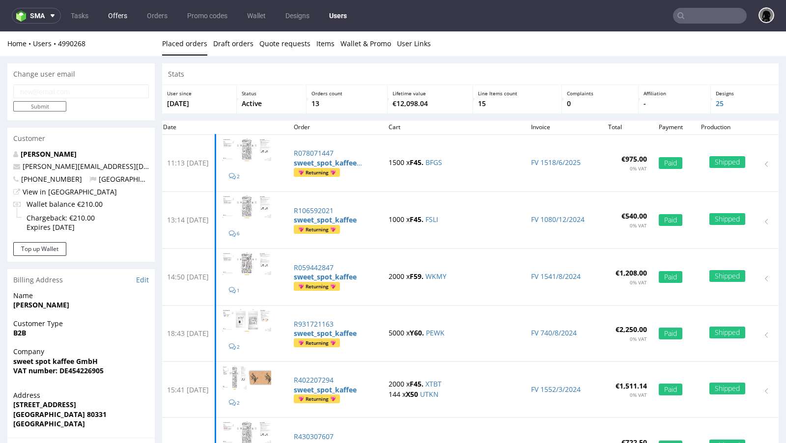
click at [115, 20] on link "Offers" at bounding box center [117, 16] width 31 height 16
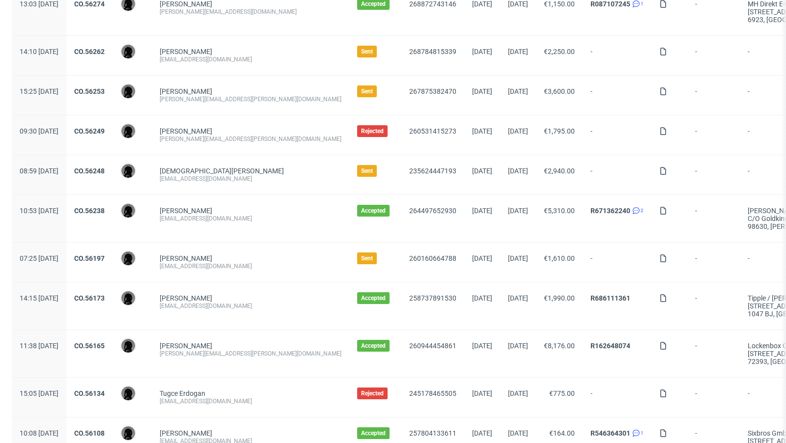
scroll to position [1016, 0]
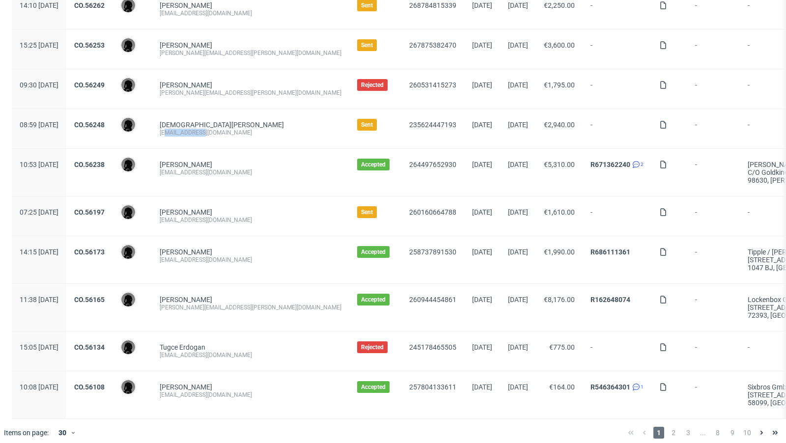
drag, startPoint x: 237, startPoint y: 125, endPoint x: 203, endPoint y: 127, distance: 33.5
click at [203, 129] on div "[EMAIL_ADDRESS][DOMAIN_NAME]" at bounding box center [251, 133] width 182 height 8
click at [284, 137] on div "Christian Schimitzek mail@claide.de" at bounding box center [250, 128] width 197 height 39
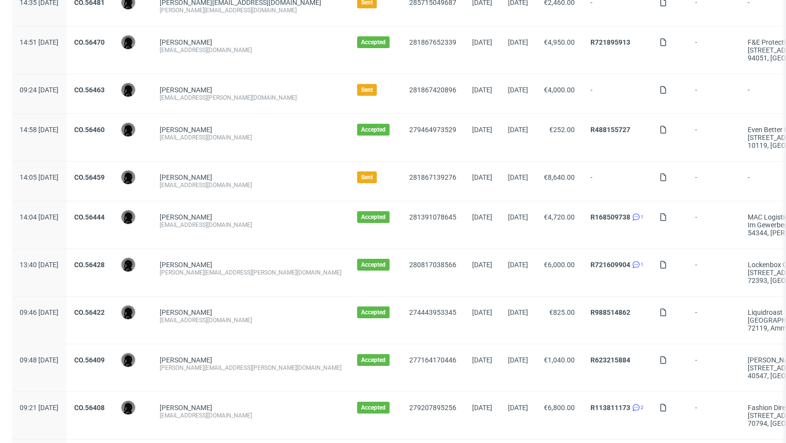
scroll to position [0, 0]
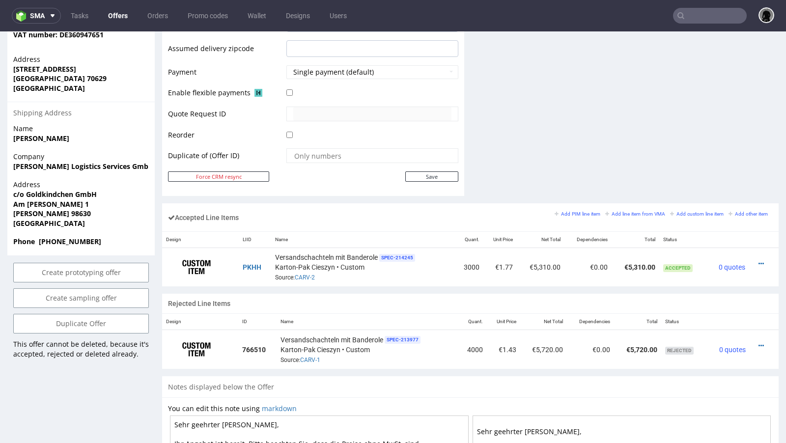
scroll to position [442, 0]
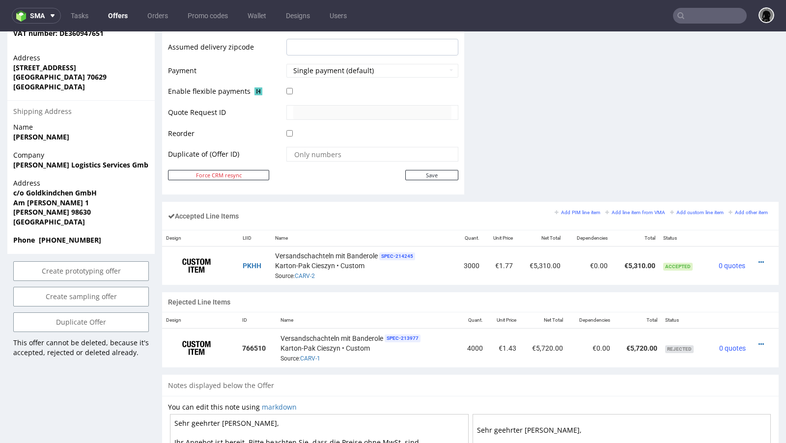
click at [115, 12] on link "Offers" at bounding box center [117, 16] width 31 height 16
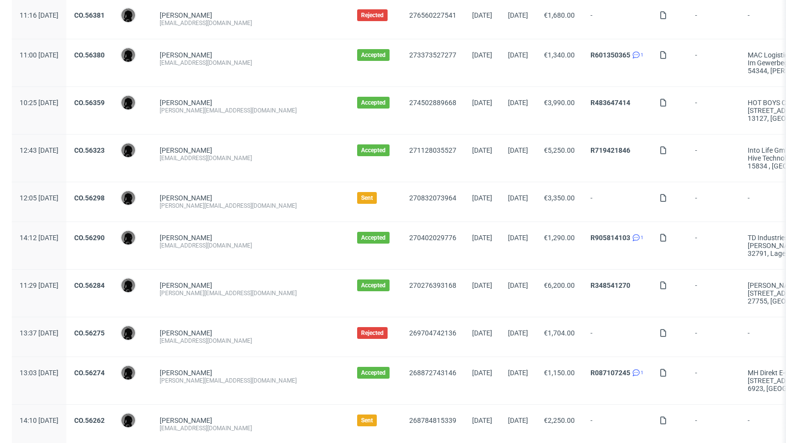
scroll to position [1016, 0]
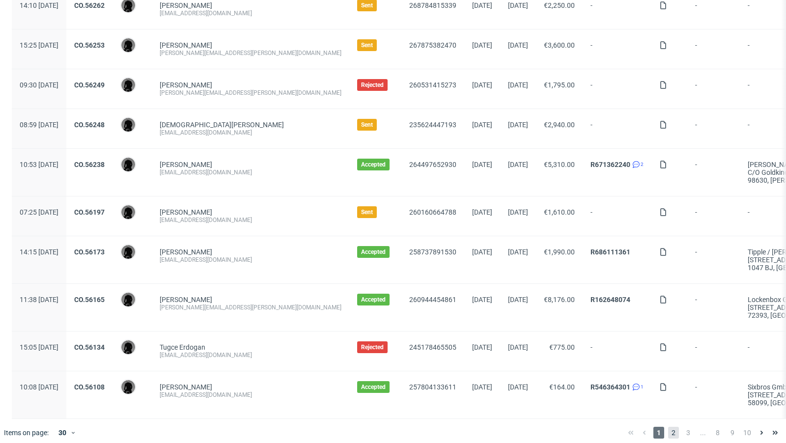
click at [668, 427] on span "2" at bounding box center [673, 433] width 11 height 12
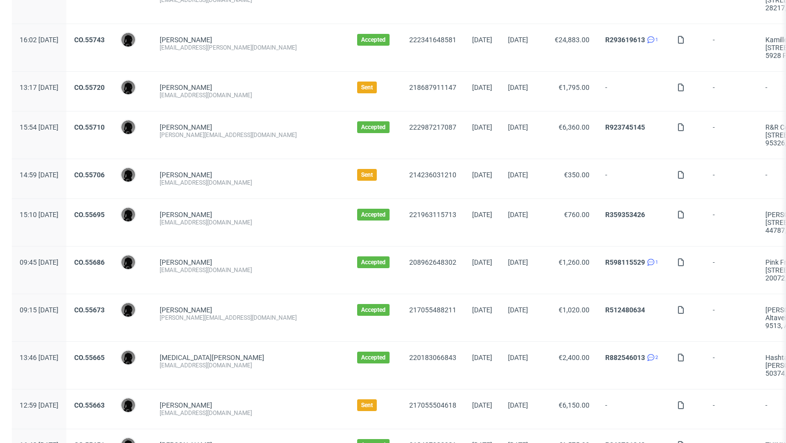
scroll to position [1047, 0]
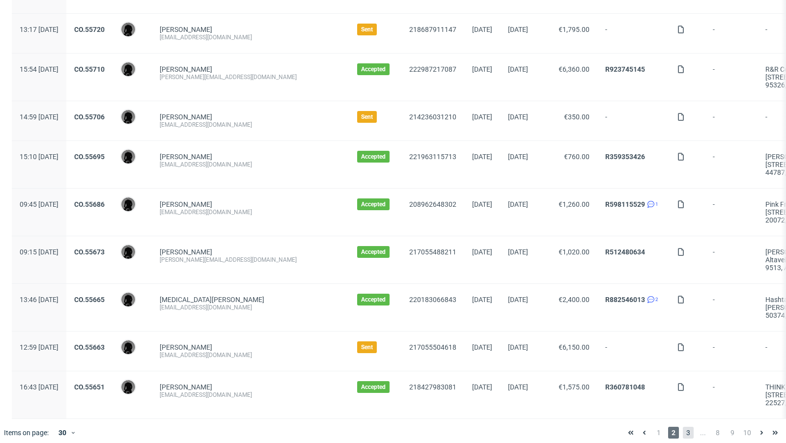
click at [683, 427] on span "3" at bounding box center [688, 433] width 11 height 12
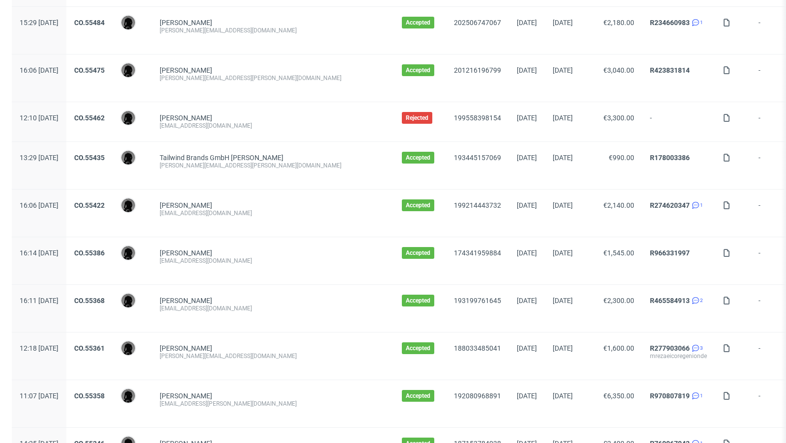
scroll to position [1063, 0]
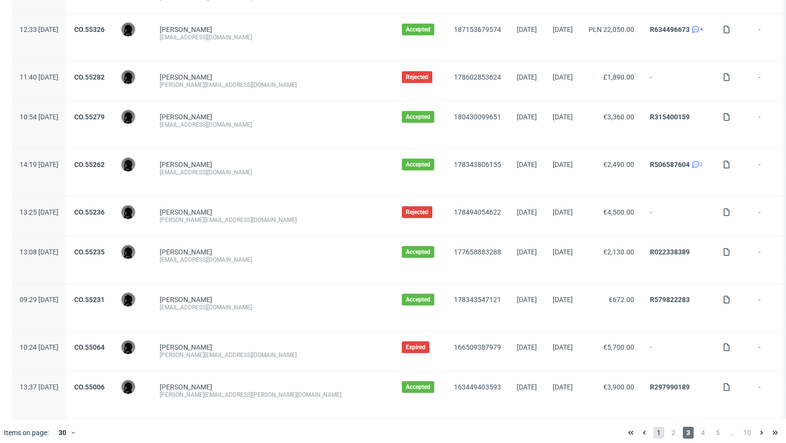
click at [653, 427] on span "1" at bounding box center [658, 433] width 11 height 12
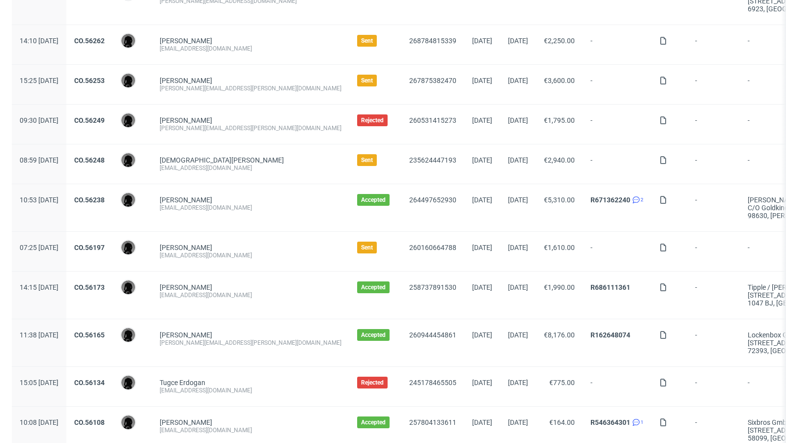
scroll to position [1016, 0]
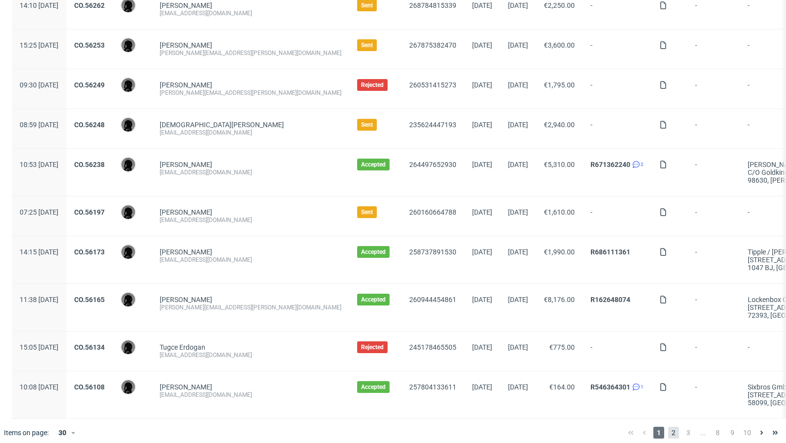
click at [668, 428] on span "2" at bounding box center [673, 433] width 11 height 12
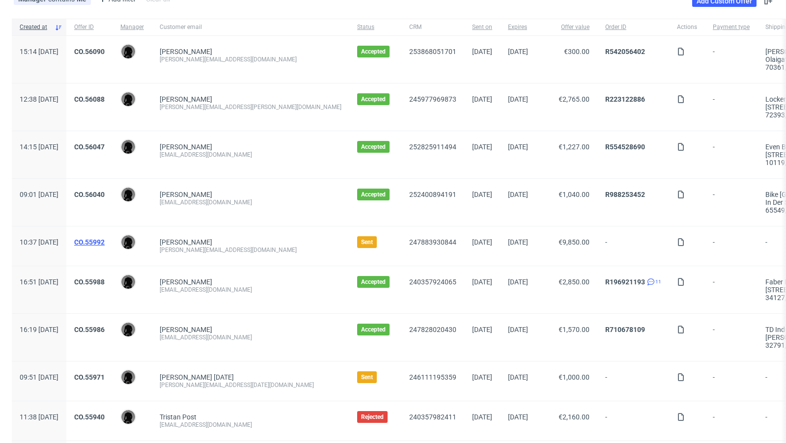
click at [105, 239] on link "CO.55992" at bounding box center [89, 242] width 30 height 8
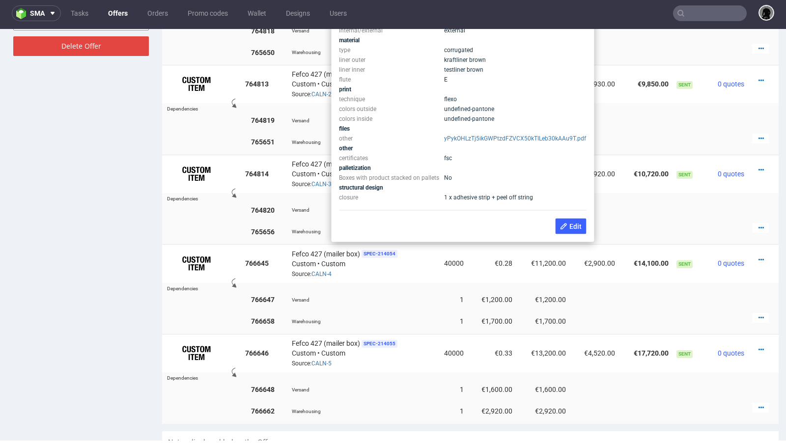
scroll to position [684, 0]
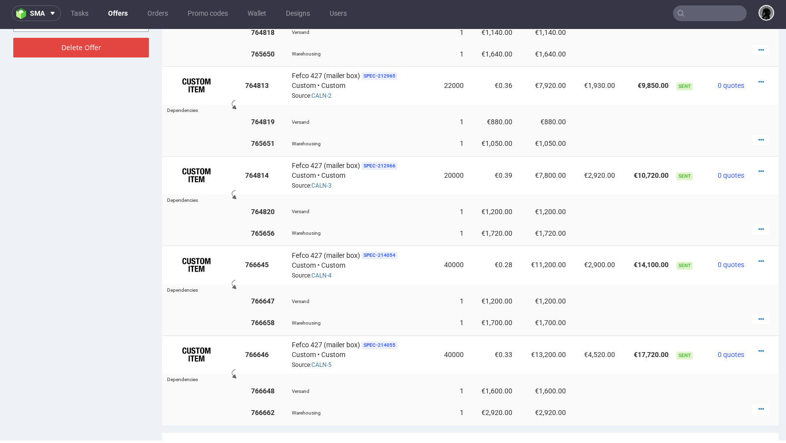
click at [102, 216] on div "Offer Create a related offer CO.55992 Valid until: August 12, 2025 23:59 Offer …" at bounding box center [80, 23] width 147 height 1292
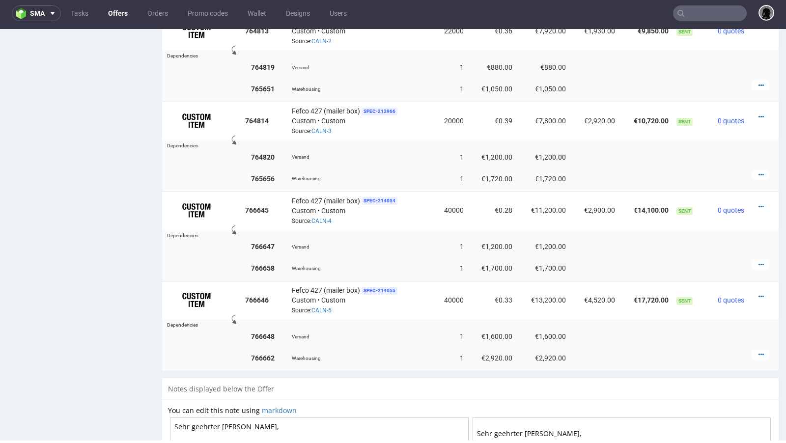
scroll to position [695, 0]
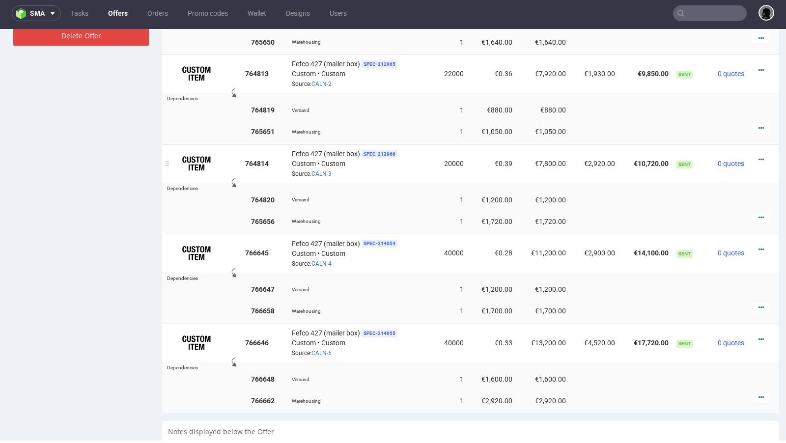
click at [373, 176] on td "Fefco 427 (mailer box) SPEC- 212966 Custom • Custom Source: CALN-3" at bounding box center [360, 163] width 145 height 38
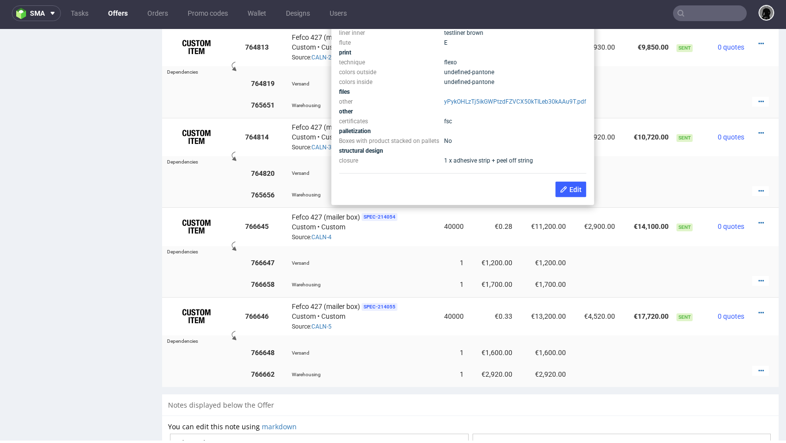
scroll to position [720, 0]
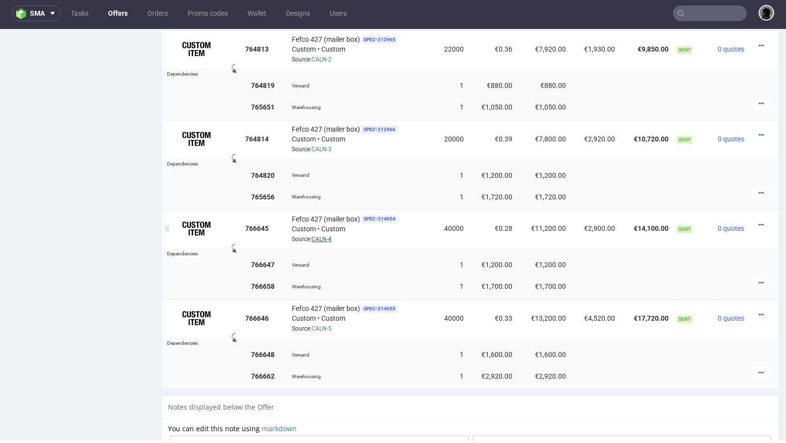
click at [319, 236] on link "CALN-4" at bounding box center [321, 239] width 20 height 7
click at [327, 236] on link "CALN-4" at bounding box center [321, 239] width 20 height 7
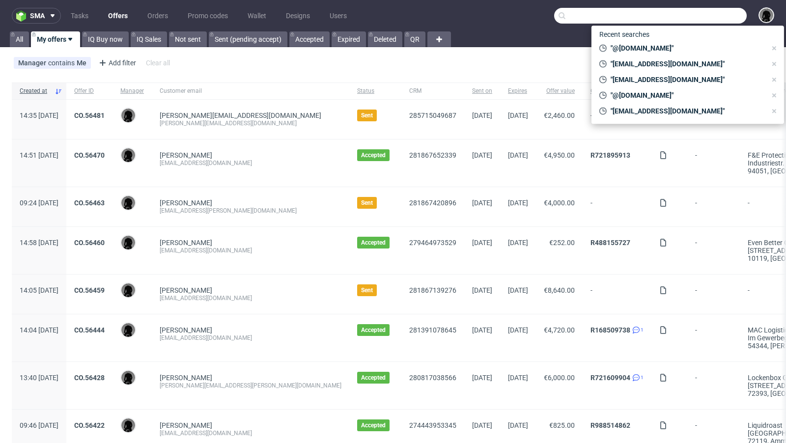
click at [704, 11] on input "text" at bounding box center [650, 16] width 193 height 16
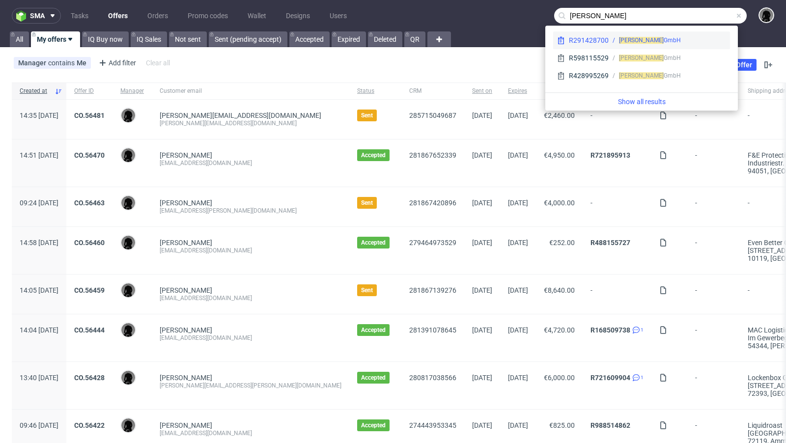
type input "[PERSON_NAME]"
click at [614, 43] on div "Stella Sun GmbH" at bounding box center [666, 40] width 117 height 9
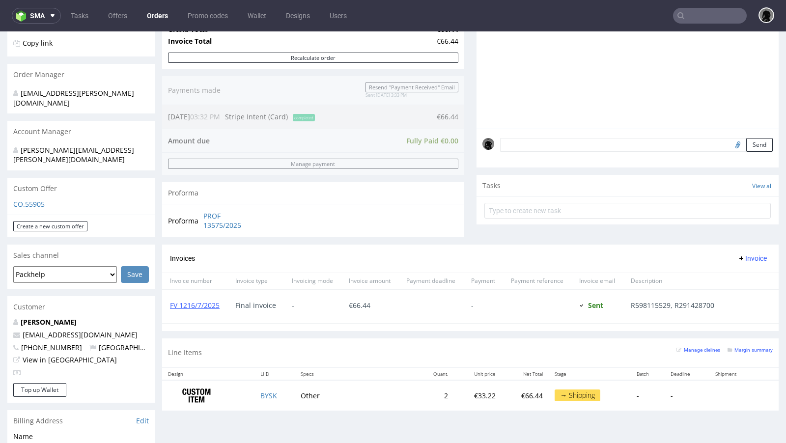
scroll to position [211, 0]
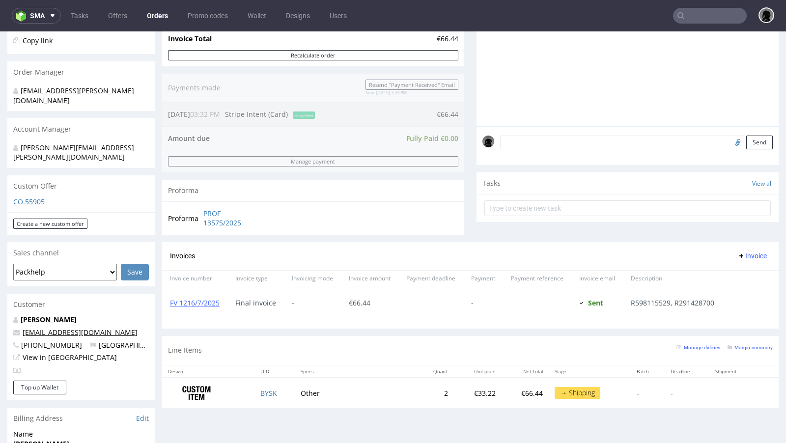
click at [49, 328] on link "[EMAIL_ADDRESS][DOMAIN_NAME]" at bounding box center [80, 332] width 115 height 9
drag, startPoint x: 107, startPoint y: 312, endPoint x: 9, endPoint y: 313, distance: 97.2
click at [9, 315] on div "[PERSON_NAME] [PERSON_NAME][EMAIL_ADDRESS][DOMAIN_NAME] [PHONE_NUMBER] [GEOGRAP…" at bounding box center [80, 348] width 147 height 66
copy span "[EMAIL_ADDRESS][DOMAIN_NAME]"
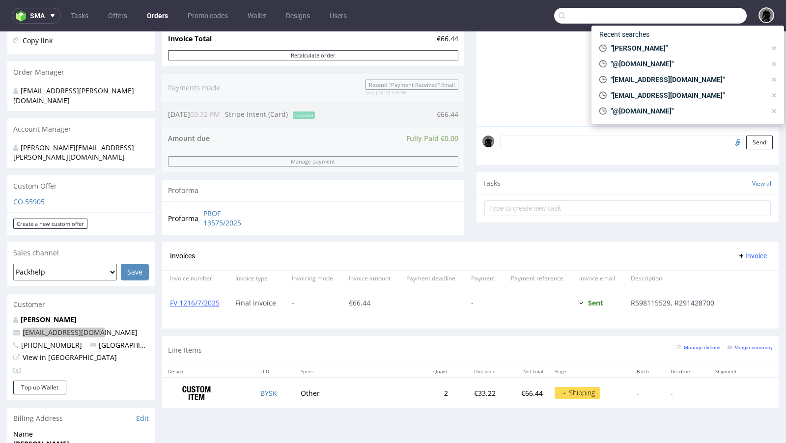
click at [697, 12] on input "text" at bounding box center [650, 16] width 193 height 16
paste input "[EMAIL_ADDRESS][DOMAIN_NAME]"
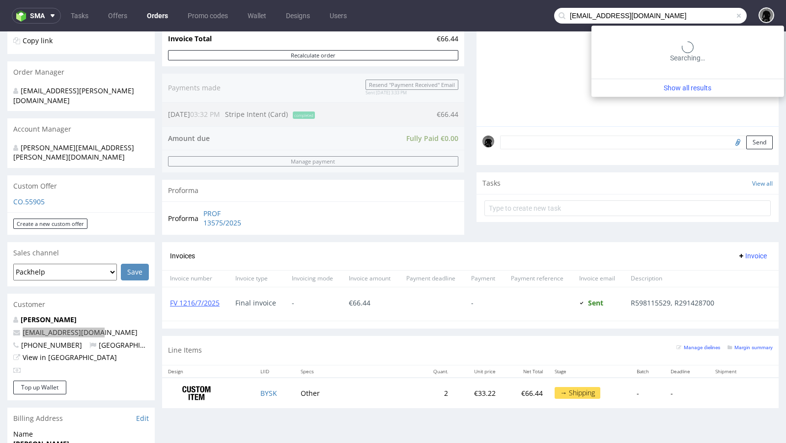
type input "[EMAIL_ADDRESS][DOMAIN_NAME]"
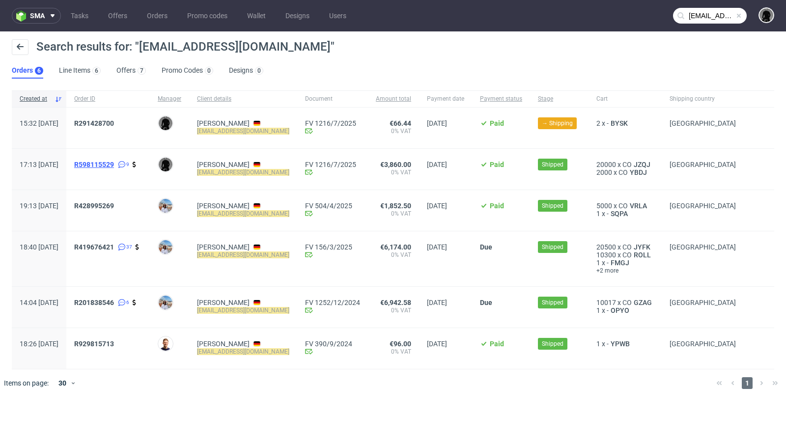
click at [114, 162] on span "R598115529" at bounding box center [94, 165] width 40 height 8
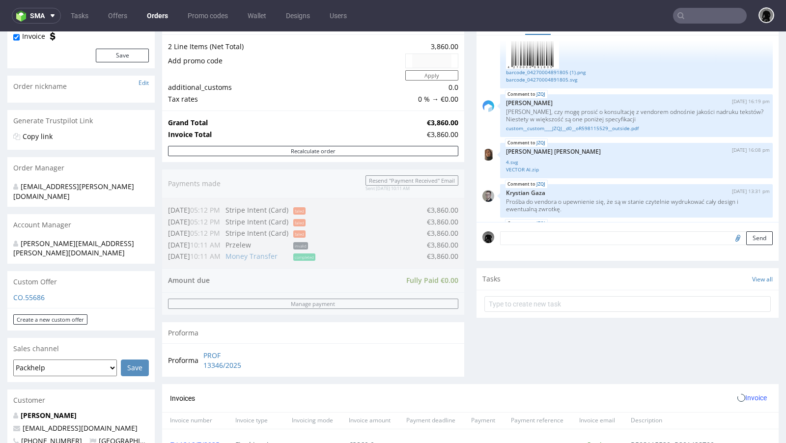
scroll to position [257, 0]
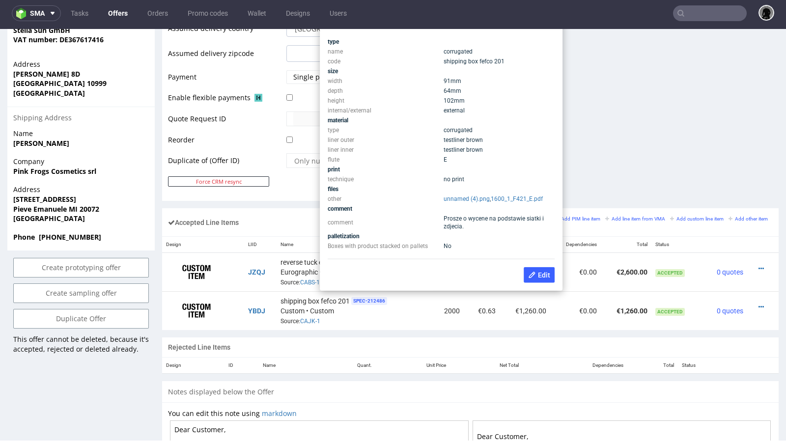
scroll to position [425, 0]
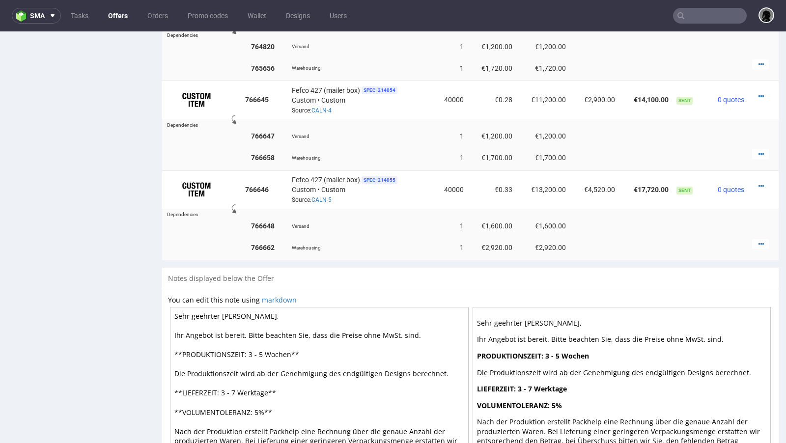
scroll to position [848, 0]
